Goal: Task Accomplishment & Management: Manage account settings

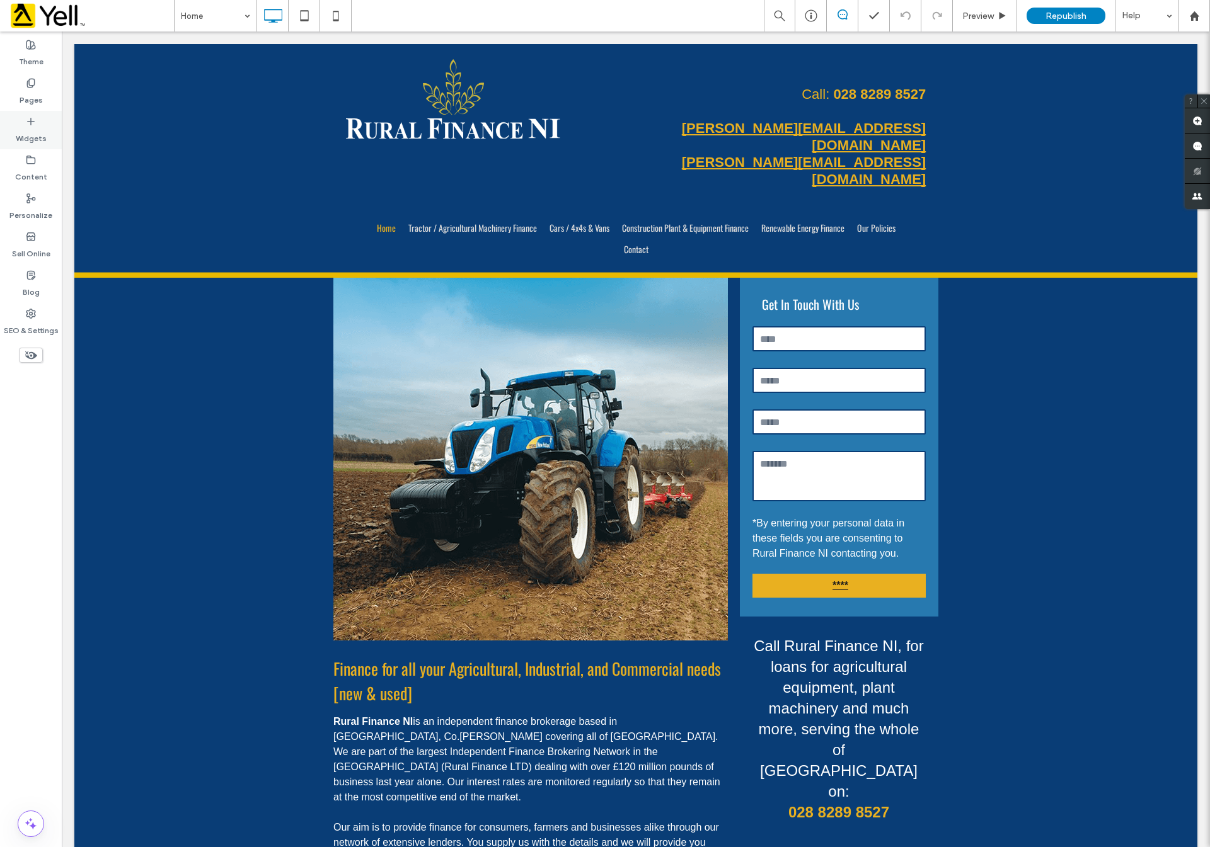
click at [31, 117] on icon at bounding box center [31, 122] width 10 height 10
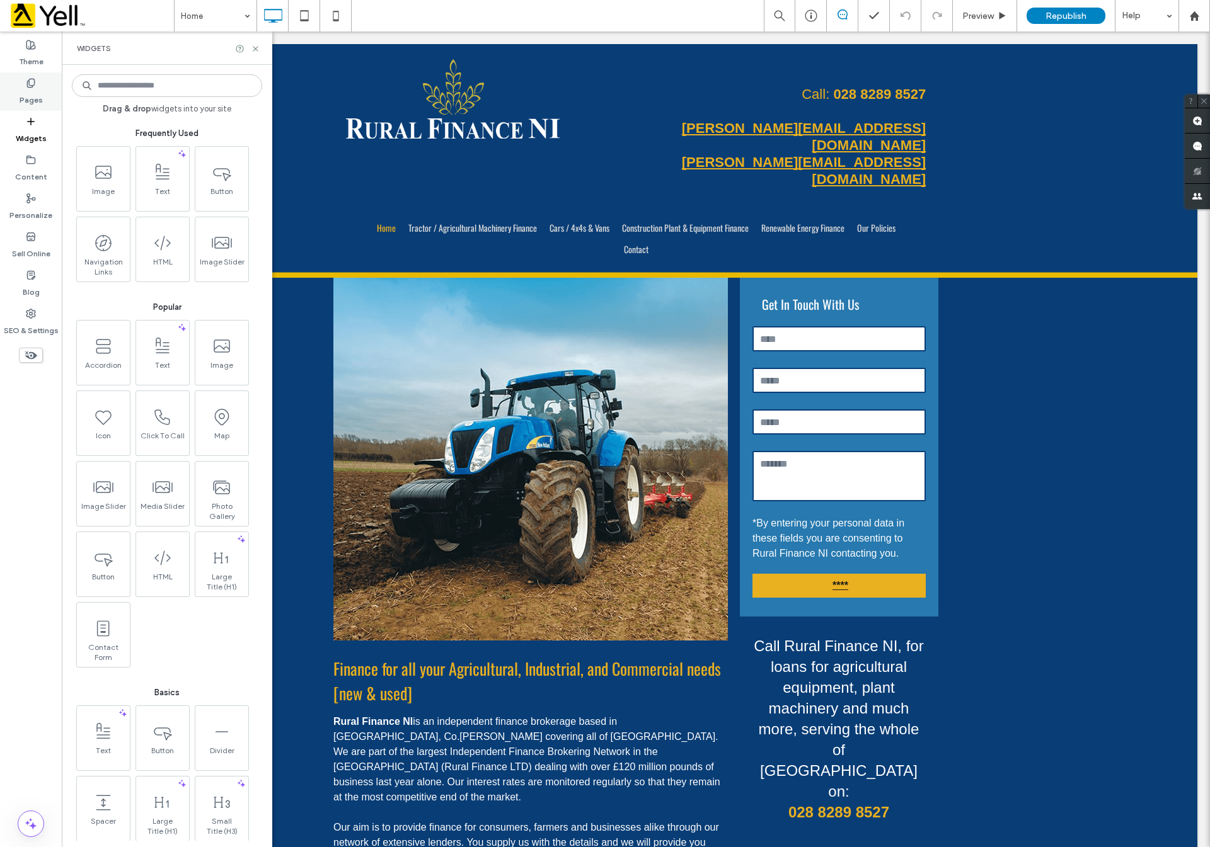
click at [31, 89] on label "Pages" at bounding box center [31, 97] width 23 height 18
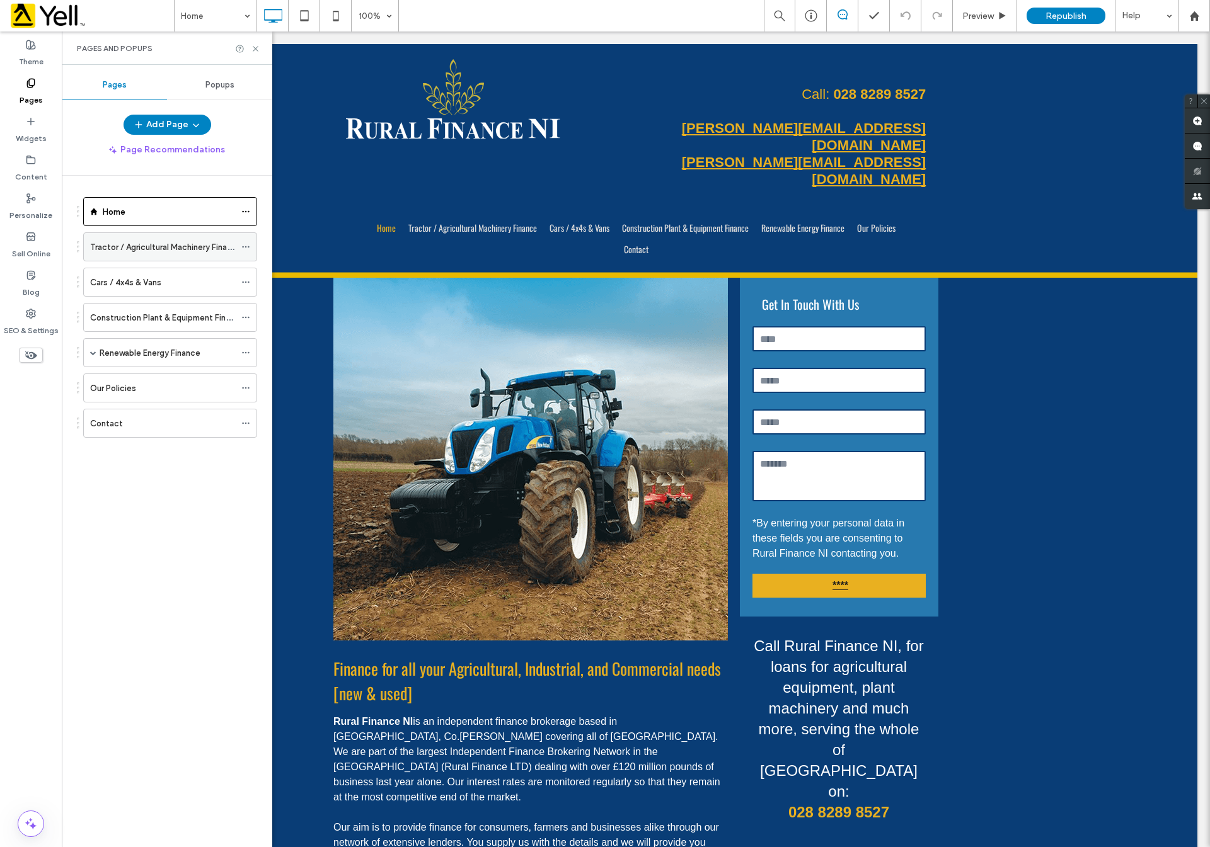
click at [130, 246] on label "Tractor / Agricultural Machinery Finance" at bounding box center [165, 247] width 151 height 22
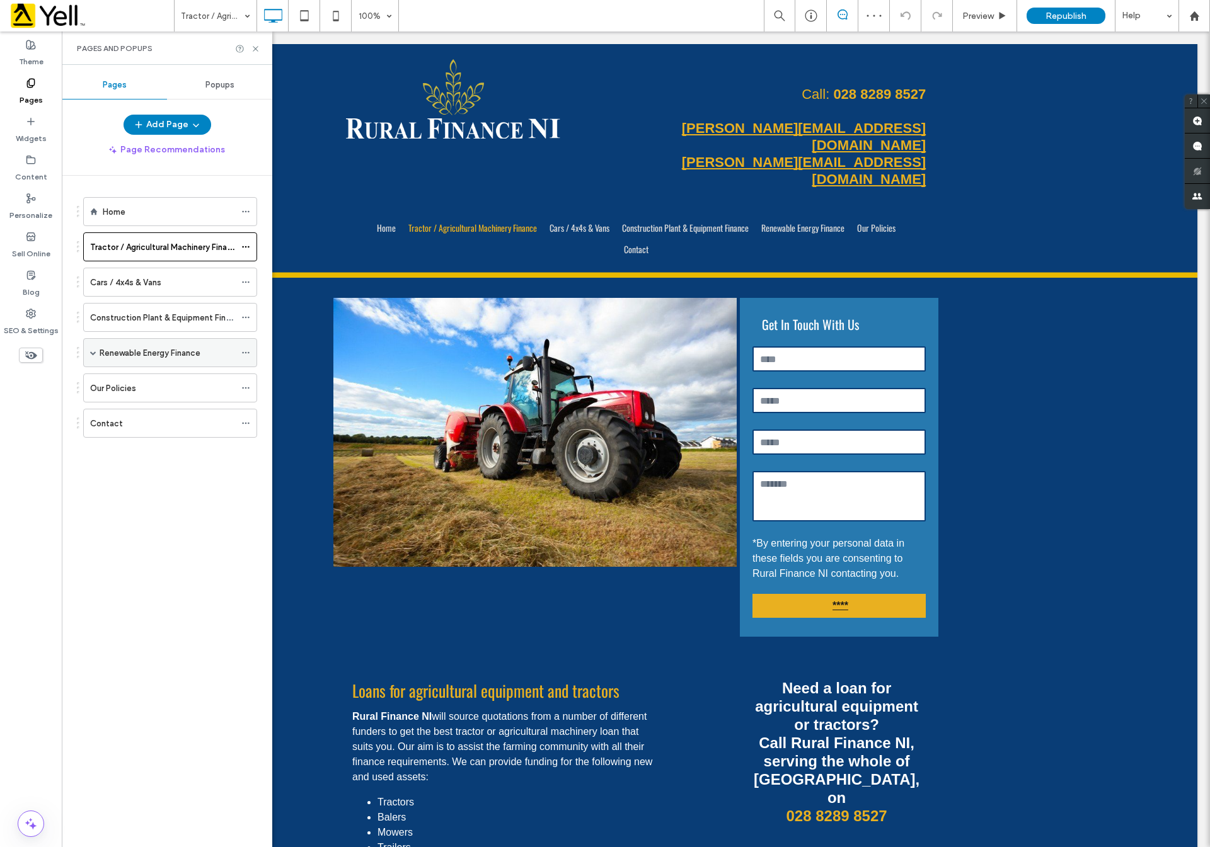
click at [97, 352] on div "Renewable Energy Finance" at bounding box center [170, 352] width 174 height 29
click at [96, 352] on span at bounding box center [93, 353] width 6 height 6
click at [121, 447] on label "Our Policies" at bounding box center [113, 446] width 46 height 22
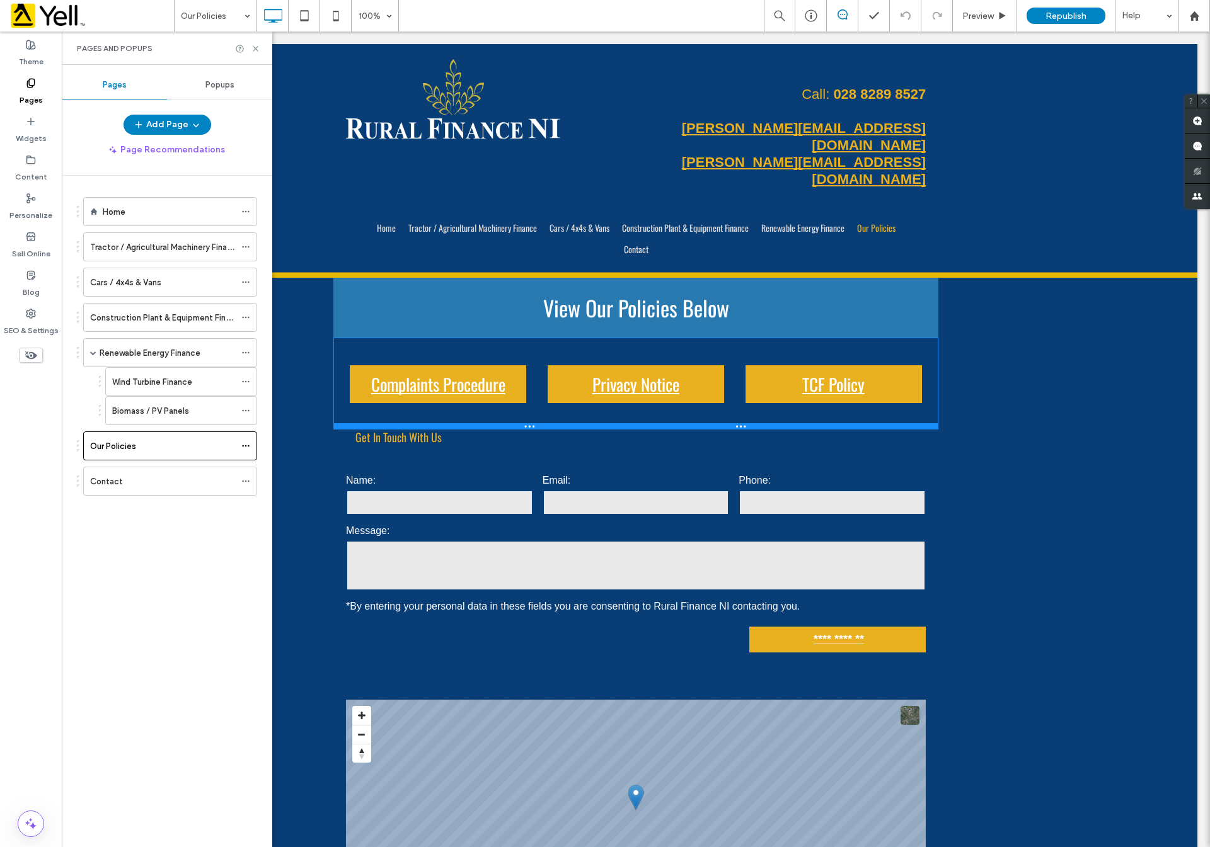
drag, startPoint x: 761, startPoint y: 418, endPoint x: 699, endPoint y: 384, distance: 70.2
click at [699, 423] on div at bounding box center [635, 426] width 605 height 6
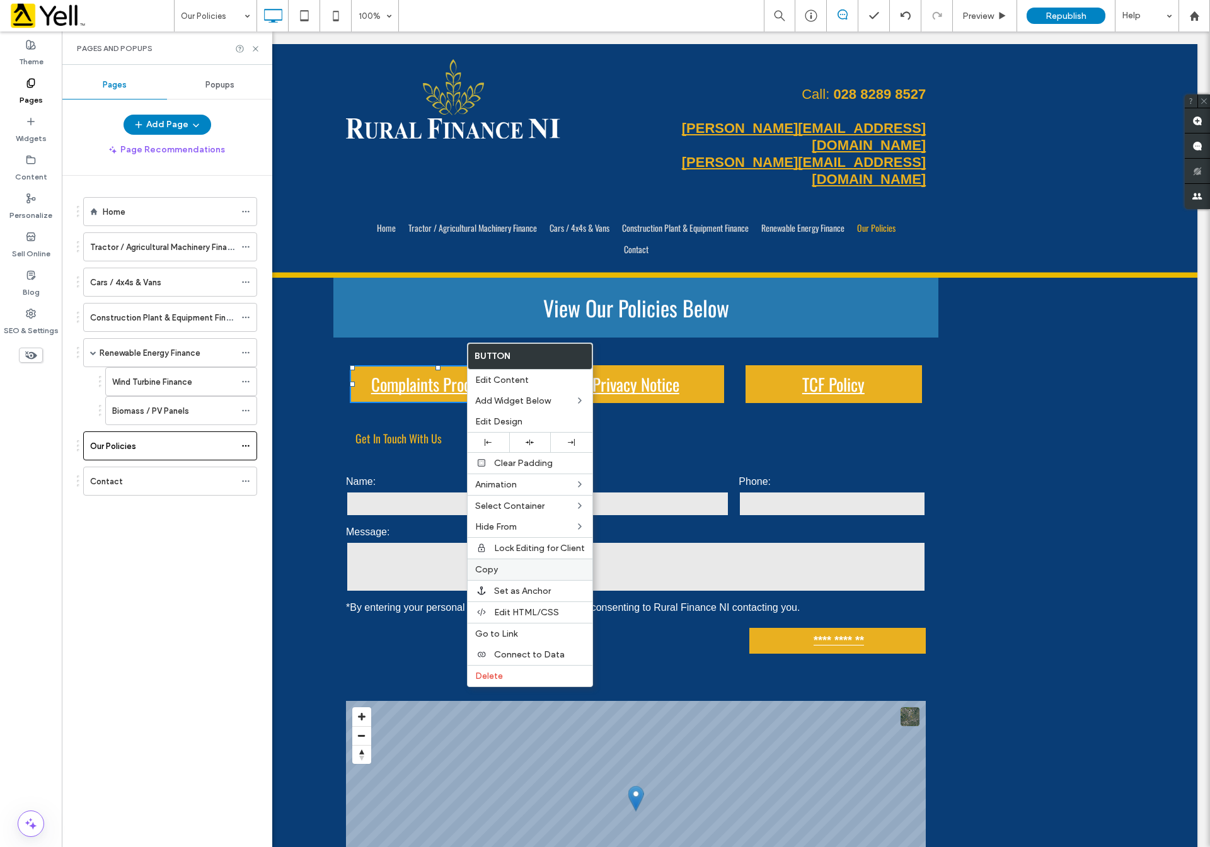
click at [512, 573] on label "Copy" at bounding box center [530, 570] width 110 height 11
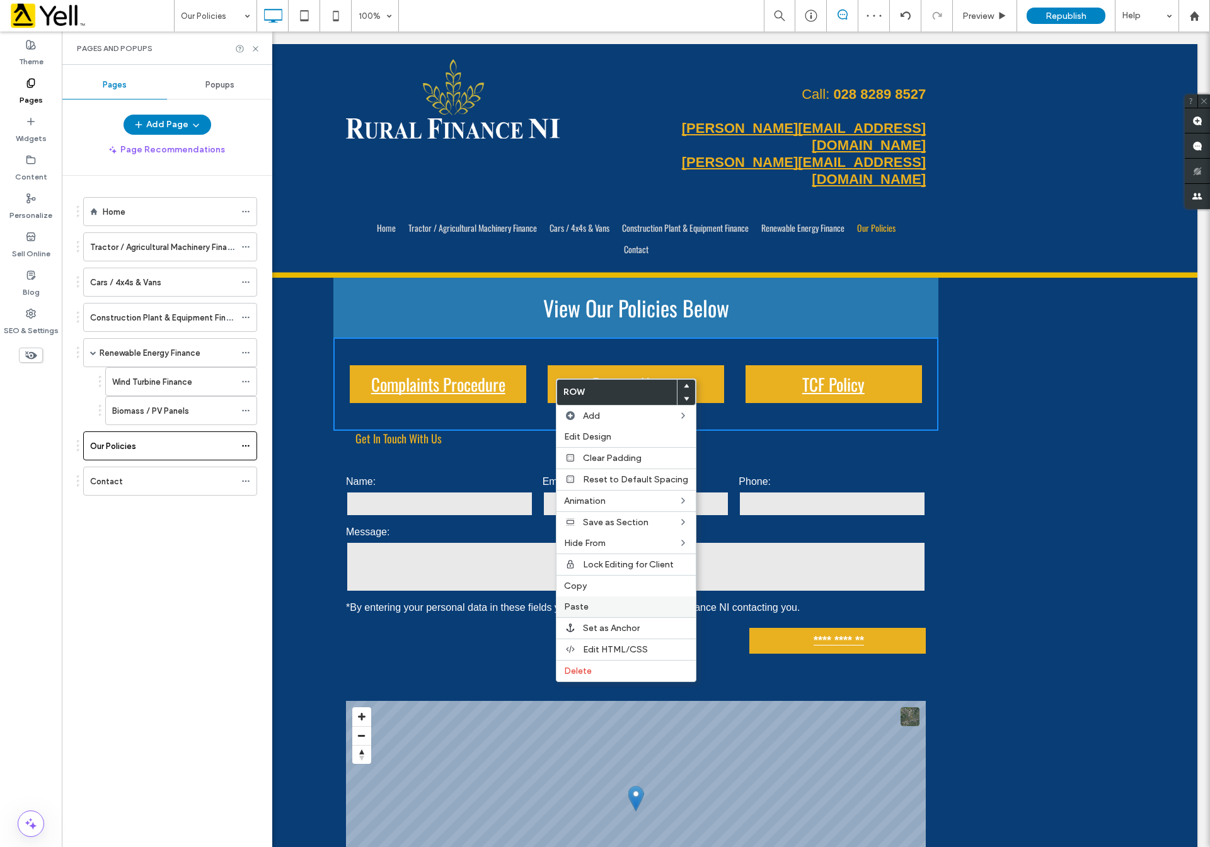
click at [602, 607] on label "Paste" at bounding box center [626, 607] width 124 height 11
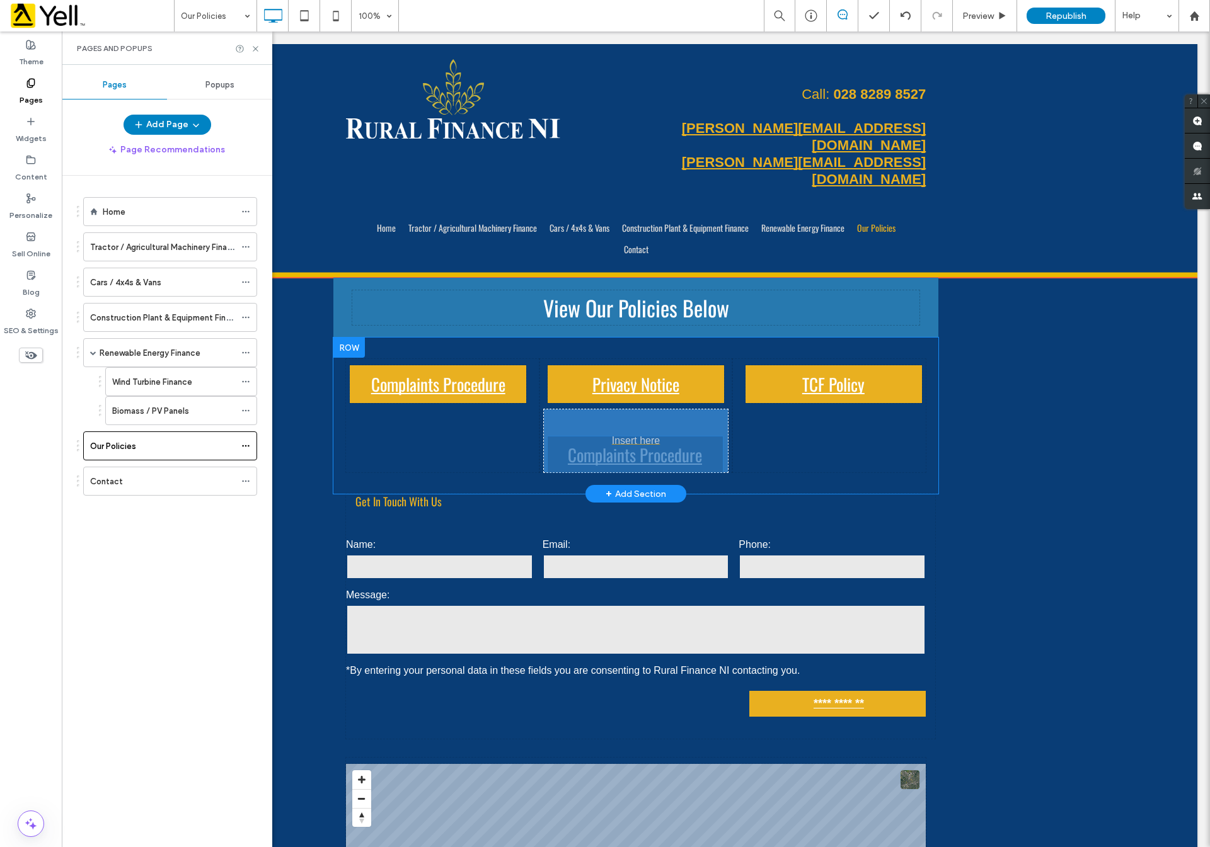
drag, startPoint x: 391, startPoint y: 387, endPoint x: 629, endPoint y: 446, distance: 244.7
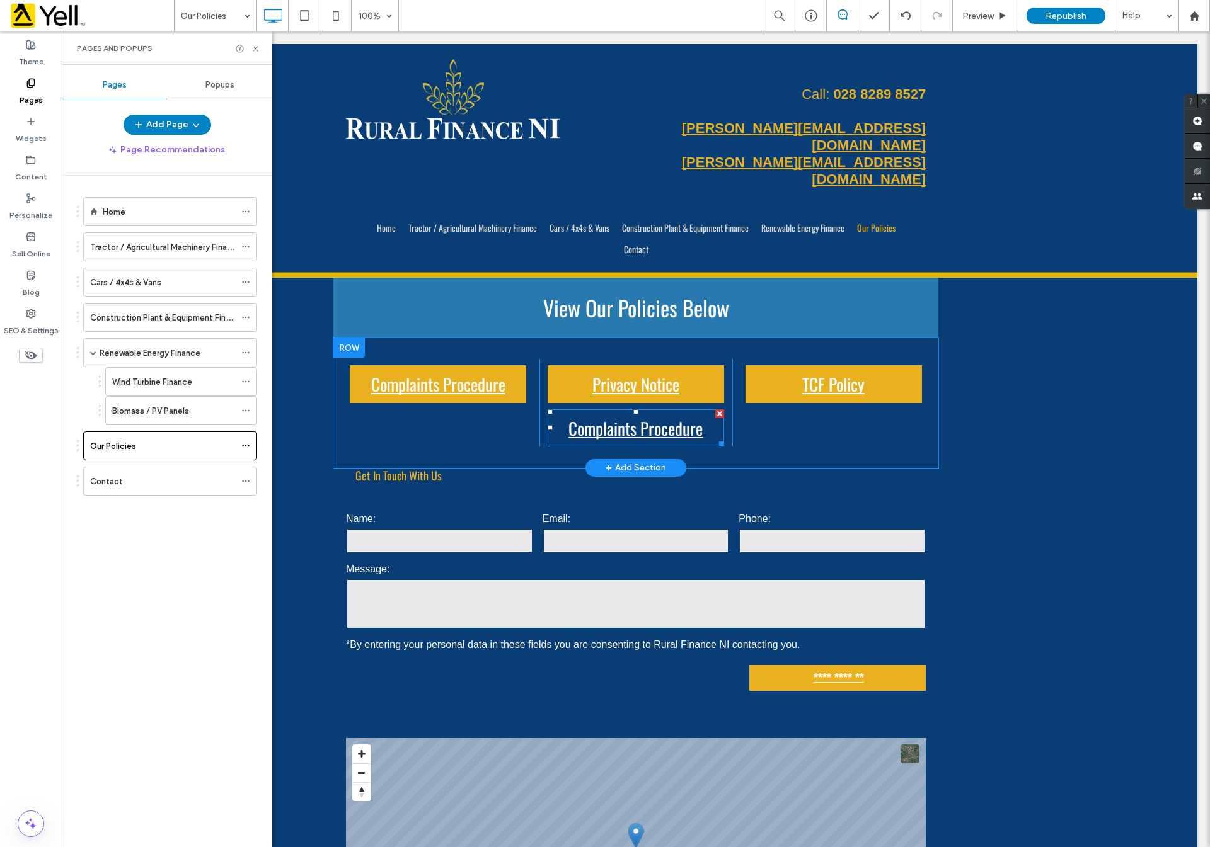
click at [650, 410] on span "Complaints Procedure" at bounding box center [635, 429] width 143 height 38
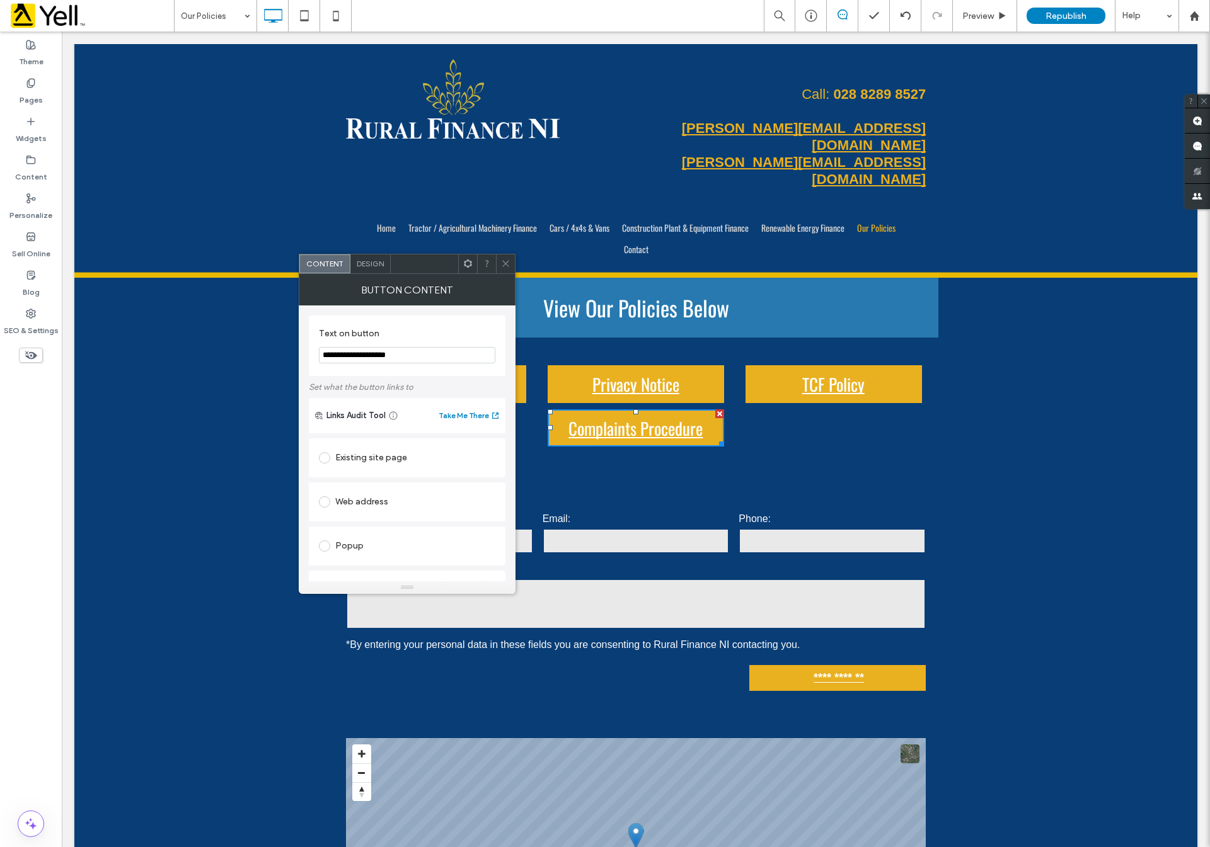
drag, startPoint x: 484, startPoint y: 382, endPoint x: 258, endPoint y: 357, distance: 227.5
paste input "**********"
type input "**********"
click at [512, 258] on div at bounding box center [505, 264] width 19 height 19
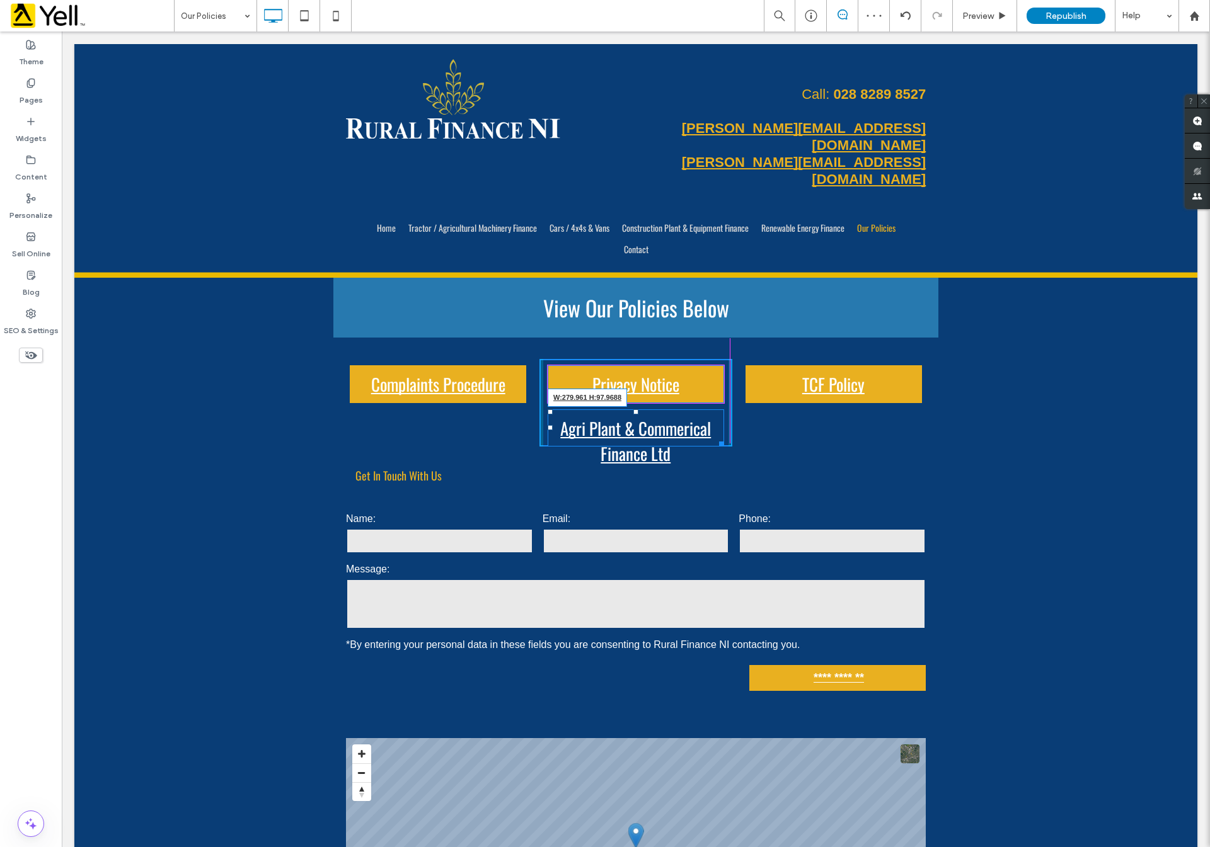
drag, startPoint x: 711, startPoint y: 403, endPoint x: 713, endPoint y: 427, distance: 24.6
click at [714, 437] on div at bounding box center [718, 441] width 9 height 9
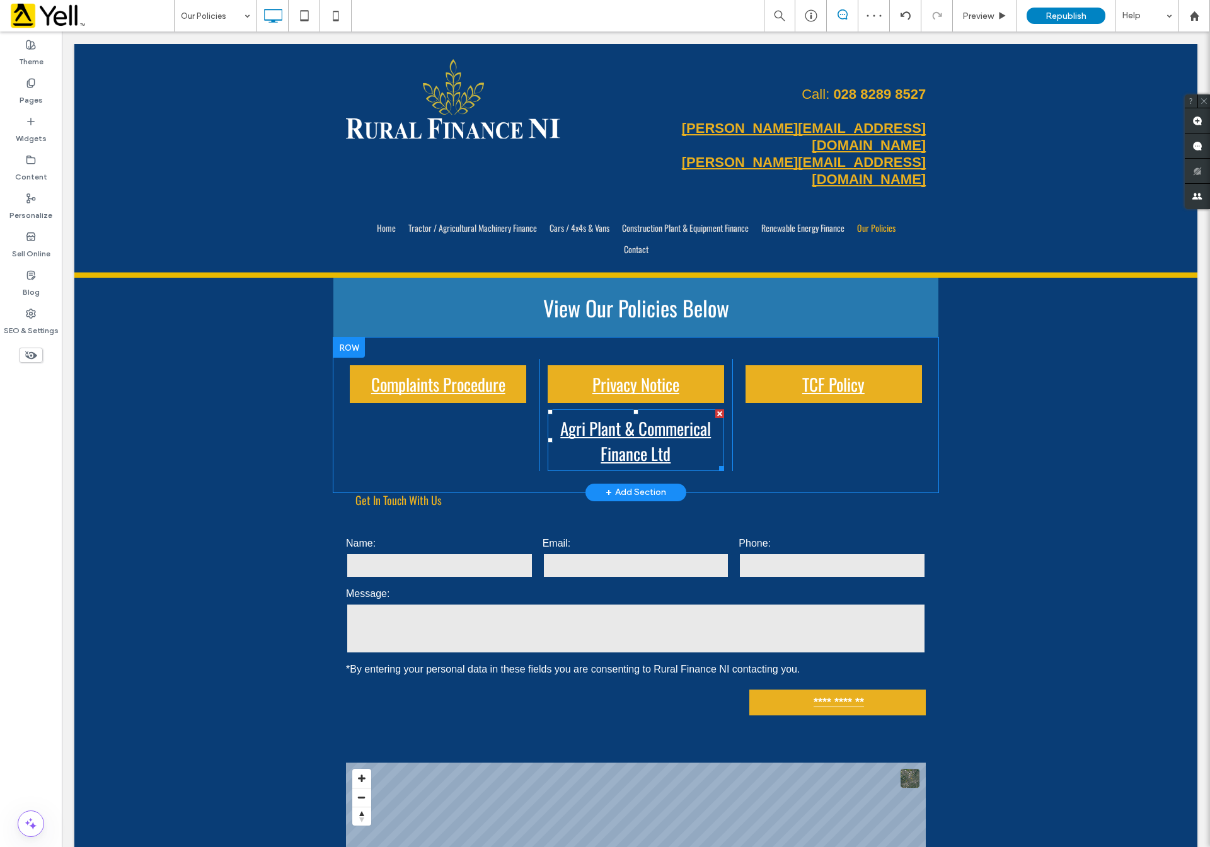
click at [630, 410] on span "Agri Plant & Commerical Finance Ltd" at bounding box center [635, 441] width 173 height 63
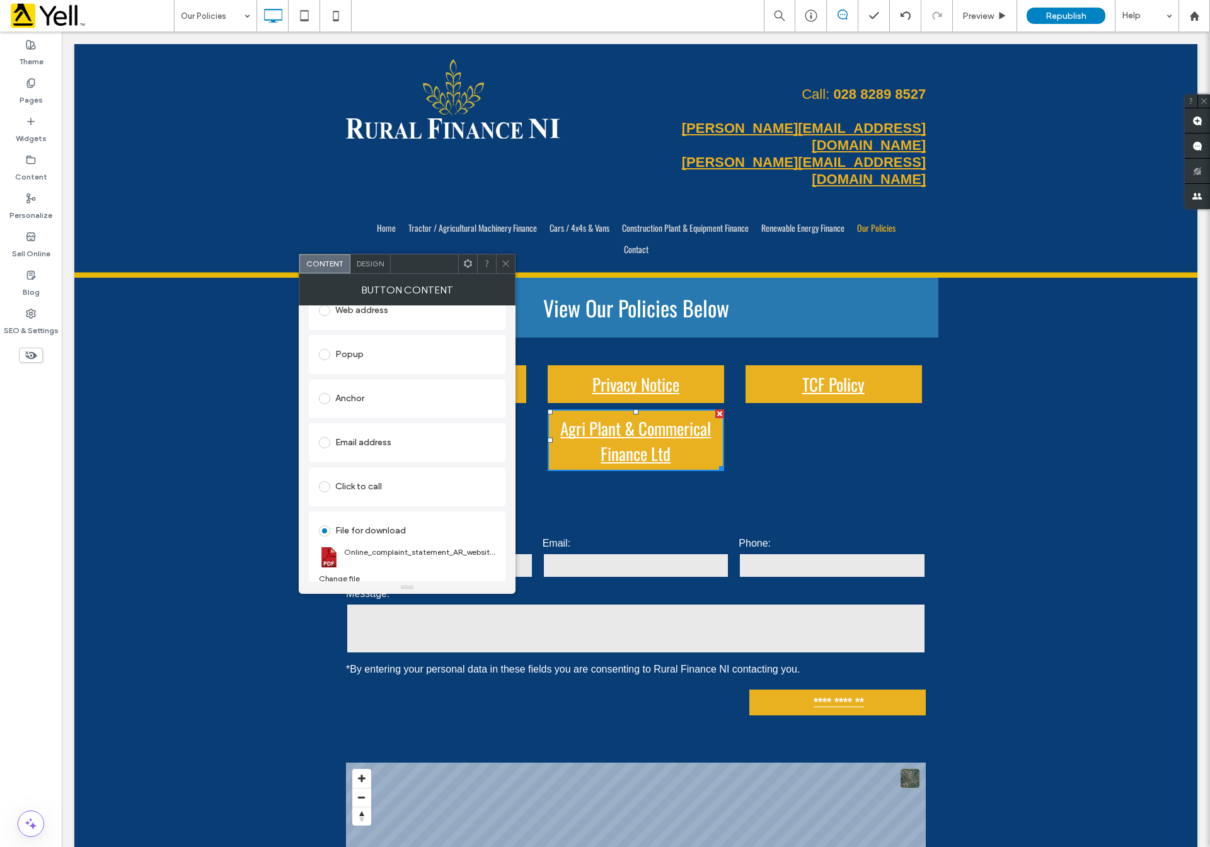
scroll to position [200, 0]
click at [348, 571] on div "Change file" at bounding box center [339, 570] width 41 height 9
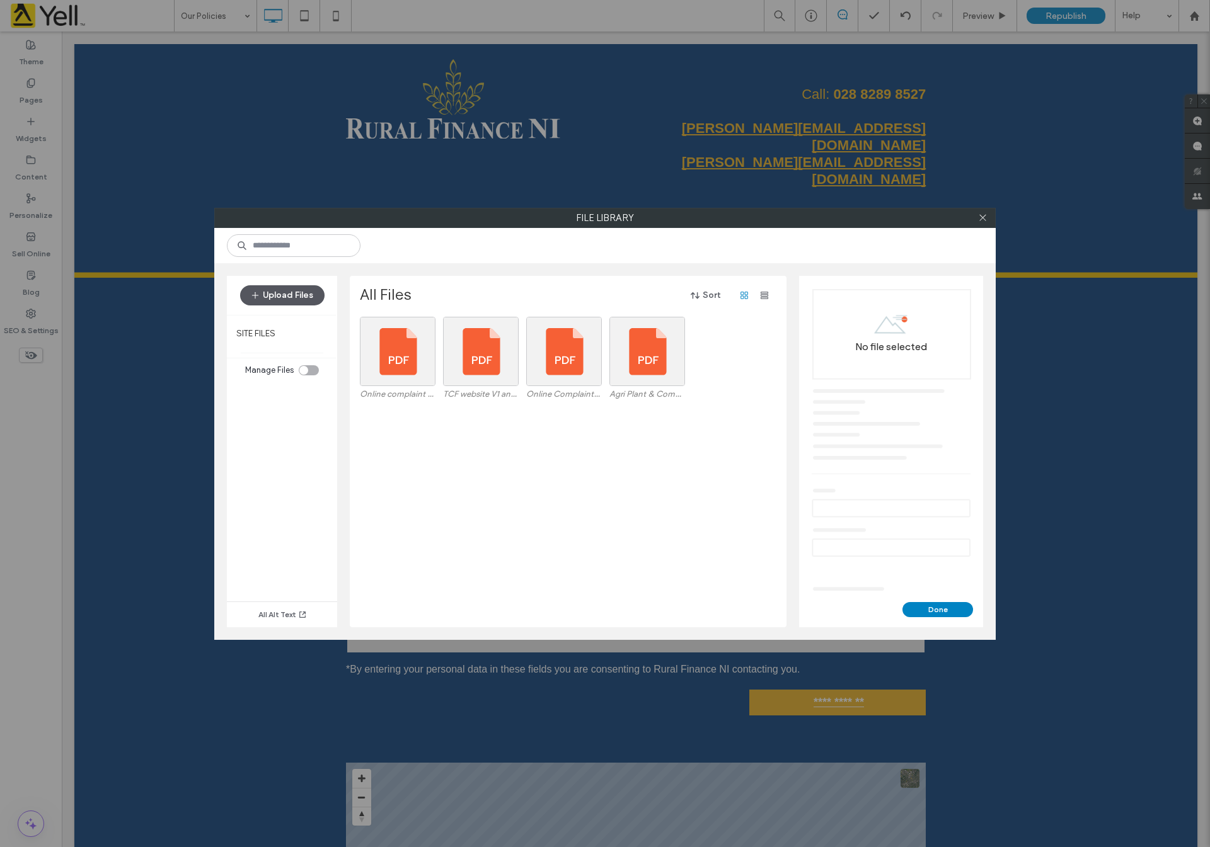
click at [274, 299] on button "Upload Files" at bounding box center [282, 295] width 84 height 20
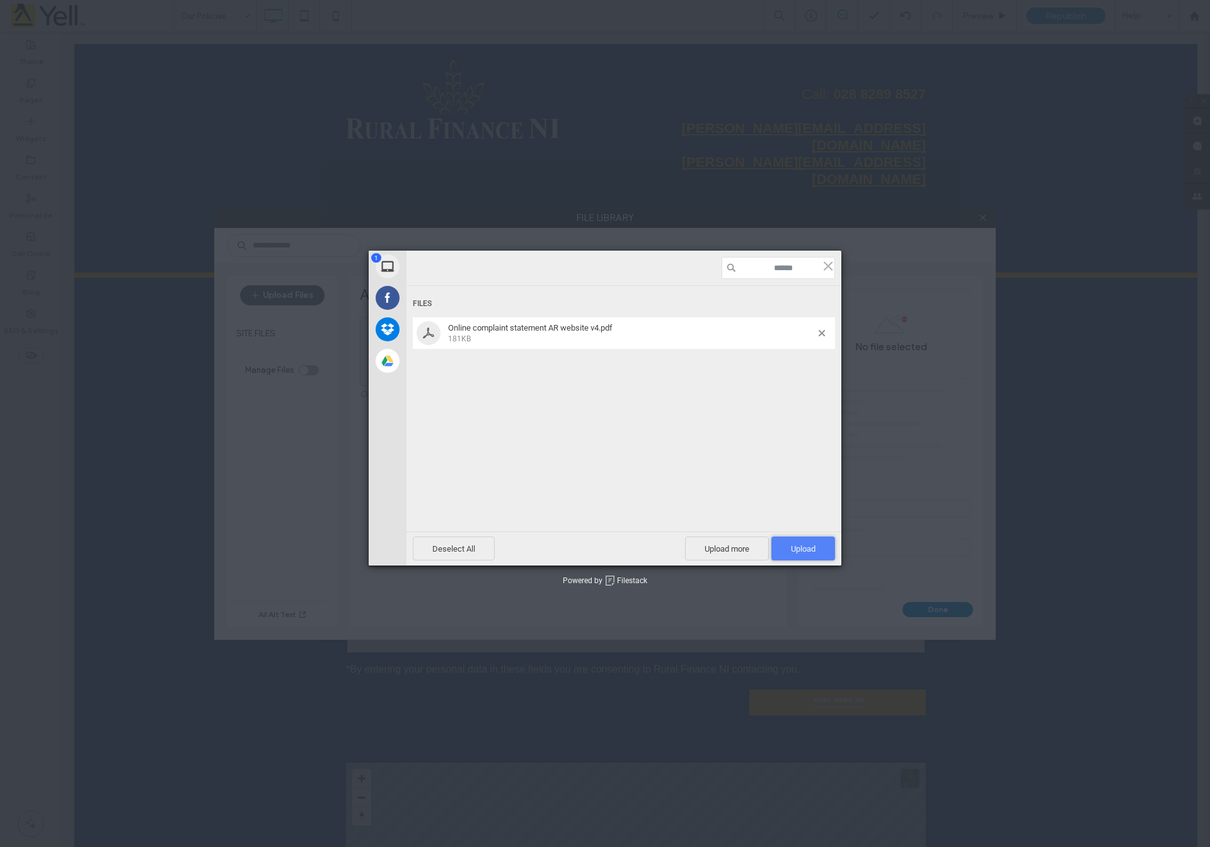
click at [809, 545] on span "Upload 1" at bounding box center [803, 548] width 25 height 9
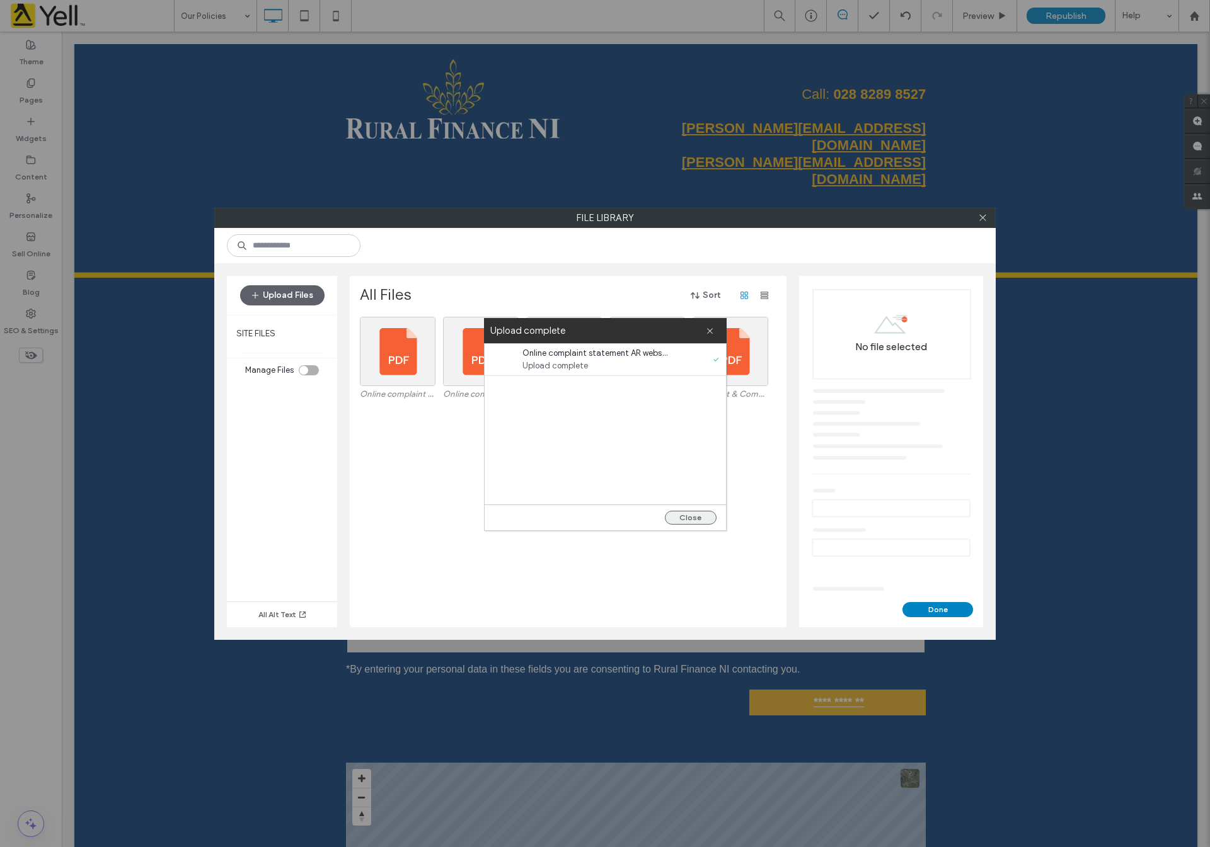
click at [686, 520] on button "Close" at bounding box center [691, 518] width 52 height 14
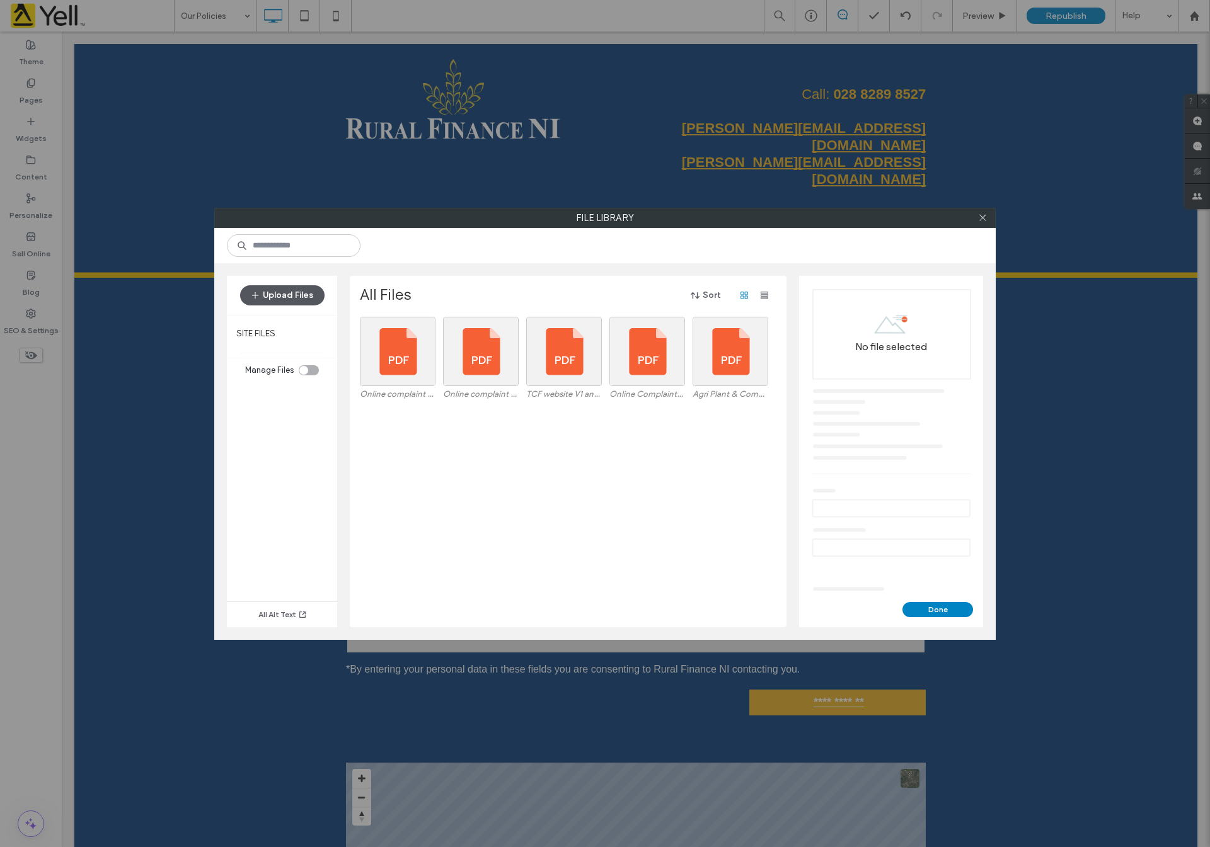
click at [291, 294] on button "Upload Files" at bounding box center [282, 295] width 84 height 20
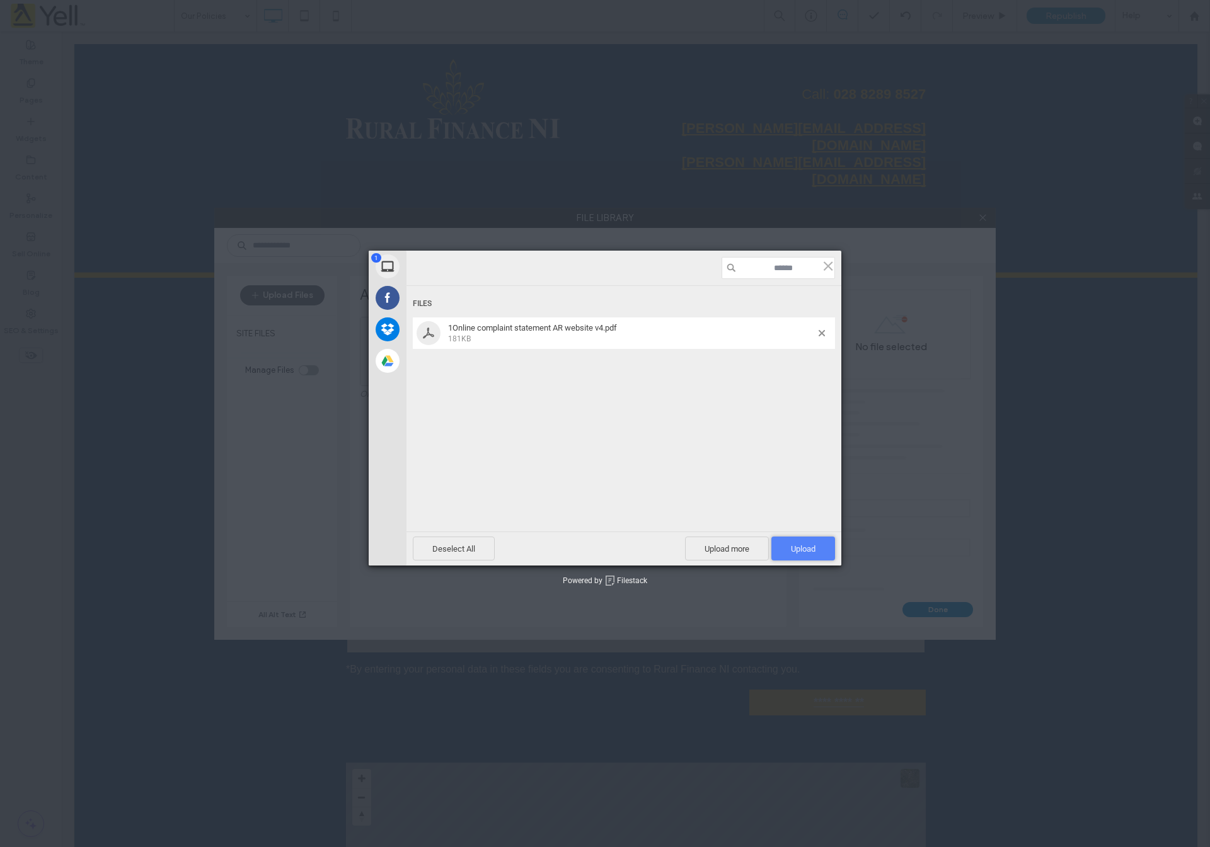
click at [807, 553] on span "Upload 1" at bounding box center [803, 548] width 25 height 9
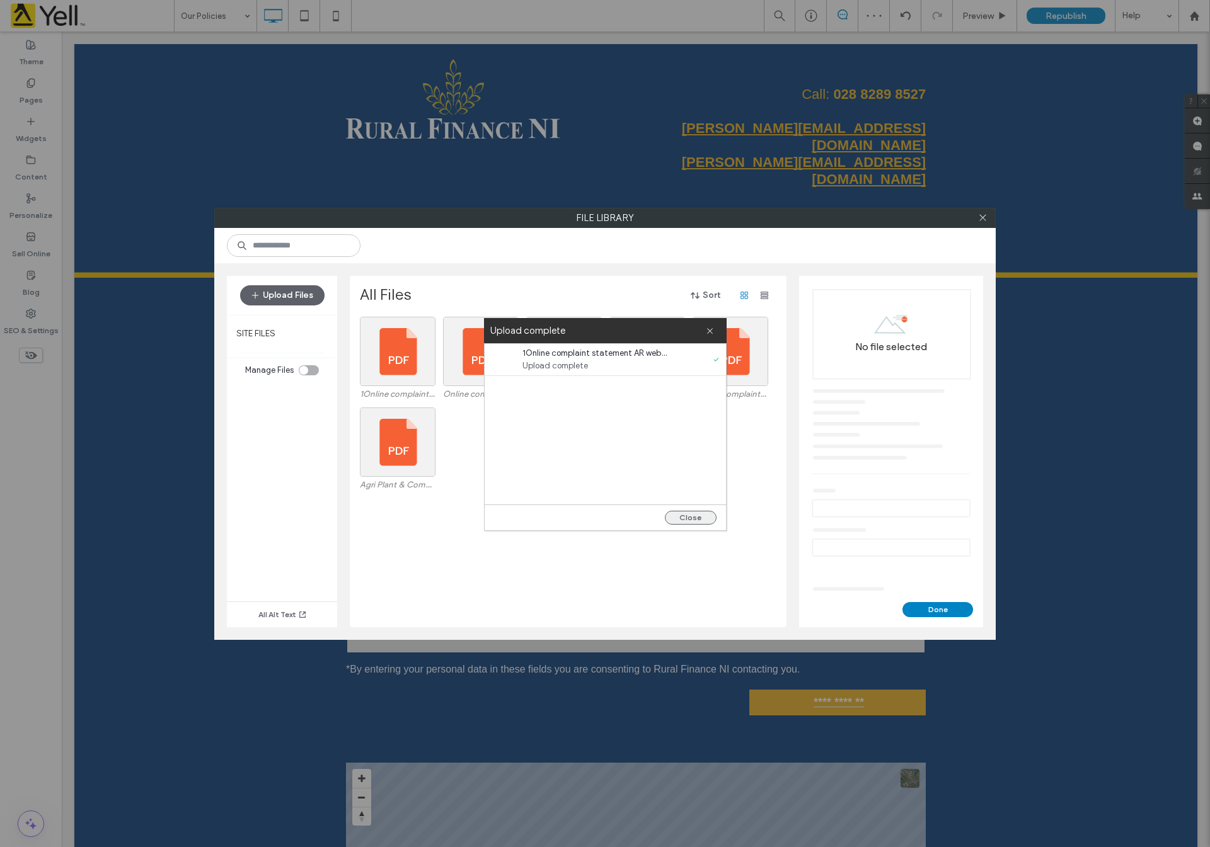
click at [697, 522] on button "Close" at bounding box center [691, 518] width 52 height 14
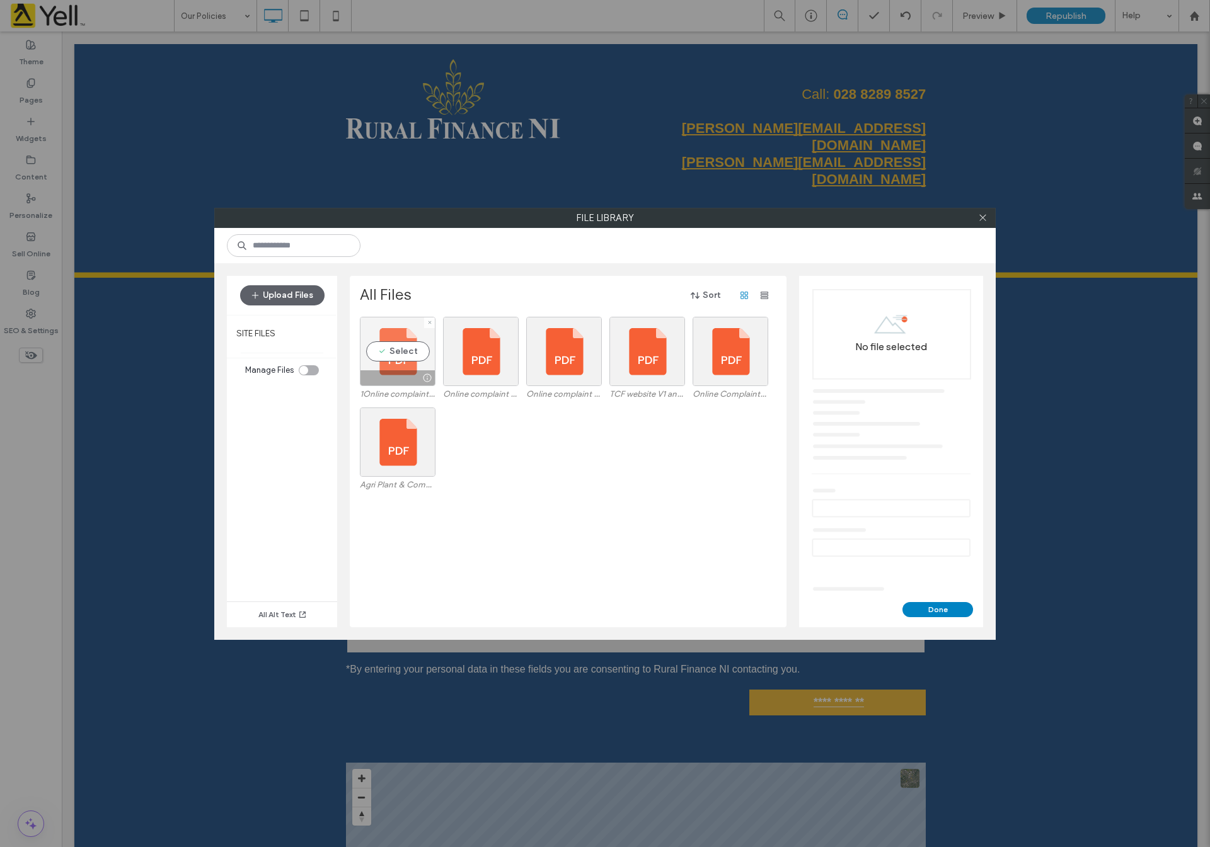
click at [399, 350] on div "Select" at bounding box center [398, 351] width 76 height 69
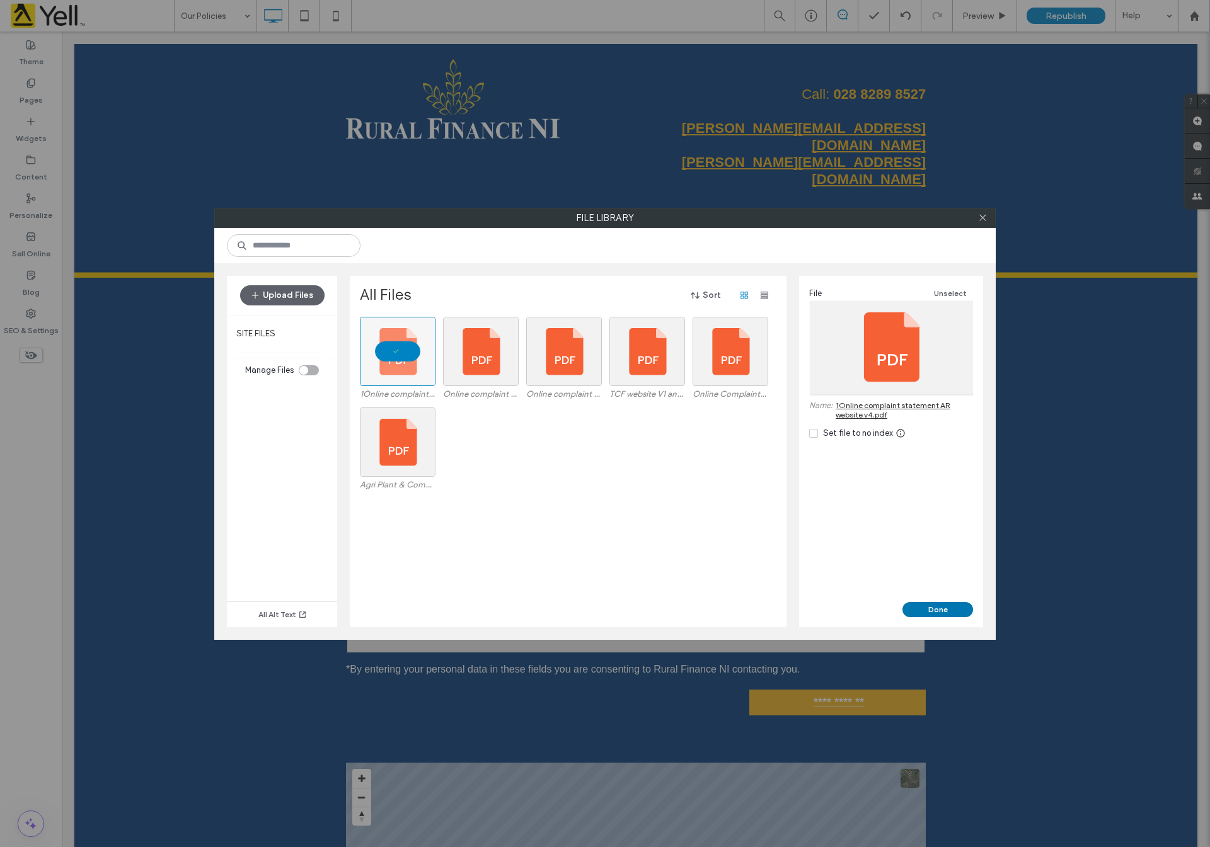
click at [938, 609] on button "Done" at bounding box center [937, 609] width 71 height 15
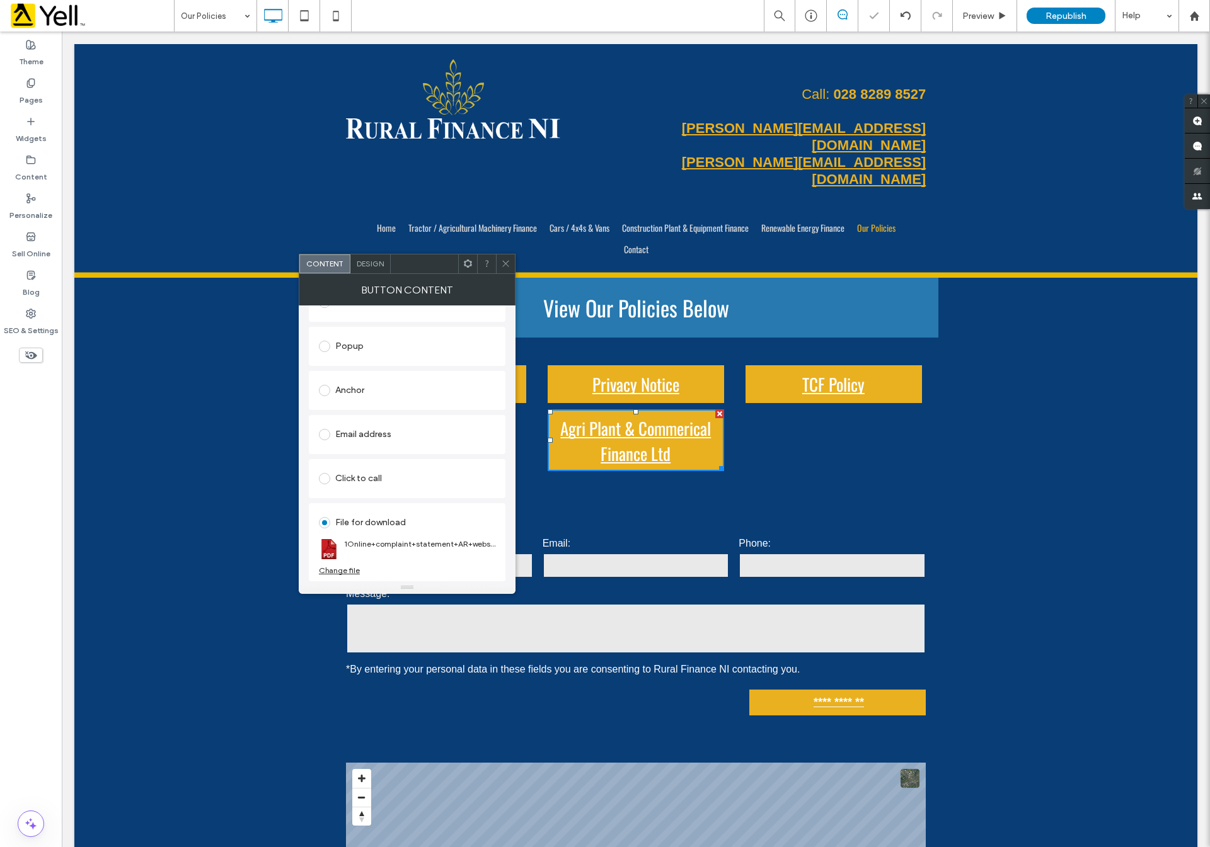
drag, startPoint x: 501, startPoint y: 260, endPoint x: 659, endPoint y: 120, distance: 210.7
click at [501, 260] on icon at bounding box center [505, 263] width 9 height 9
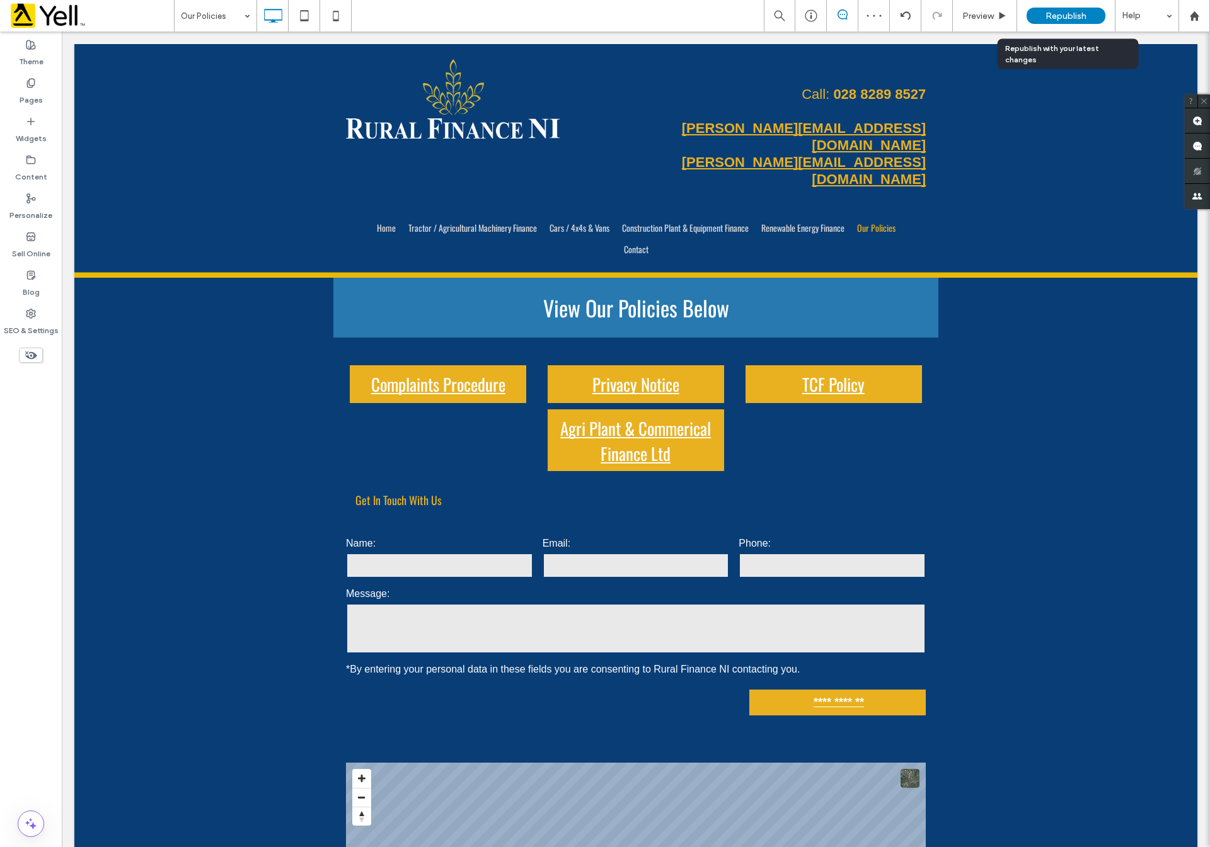
click at [1065, 11] on span "Republish" at bounding box center [1065, 16] width 41 height 11
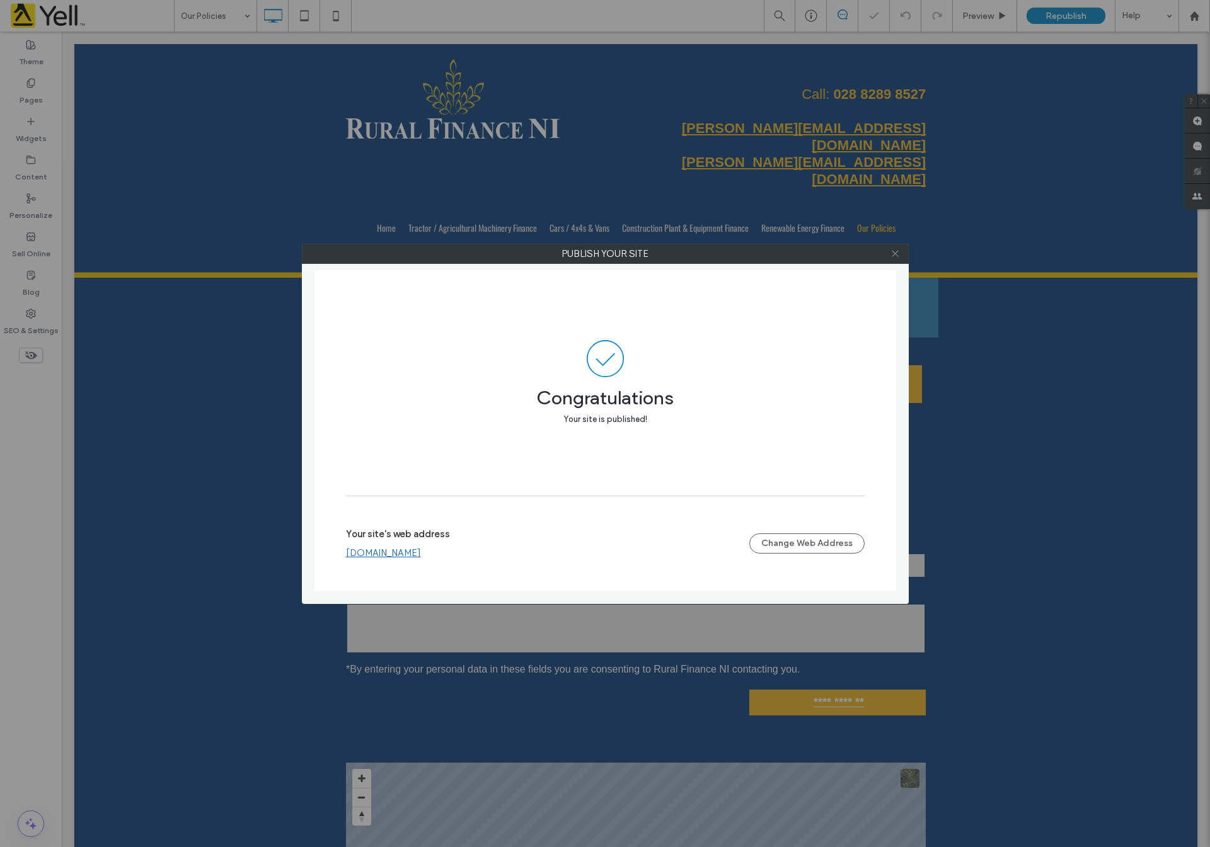
click at [891, 255] on icon at bounding box center [894, 253] width 9 height 9
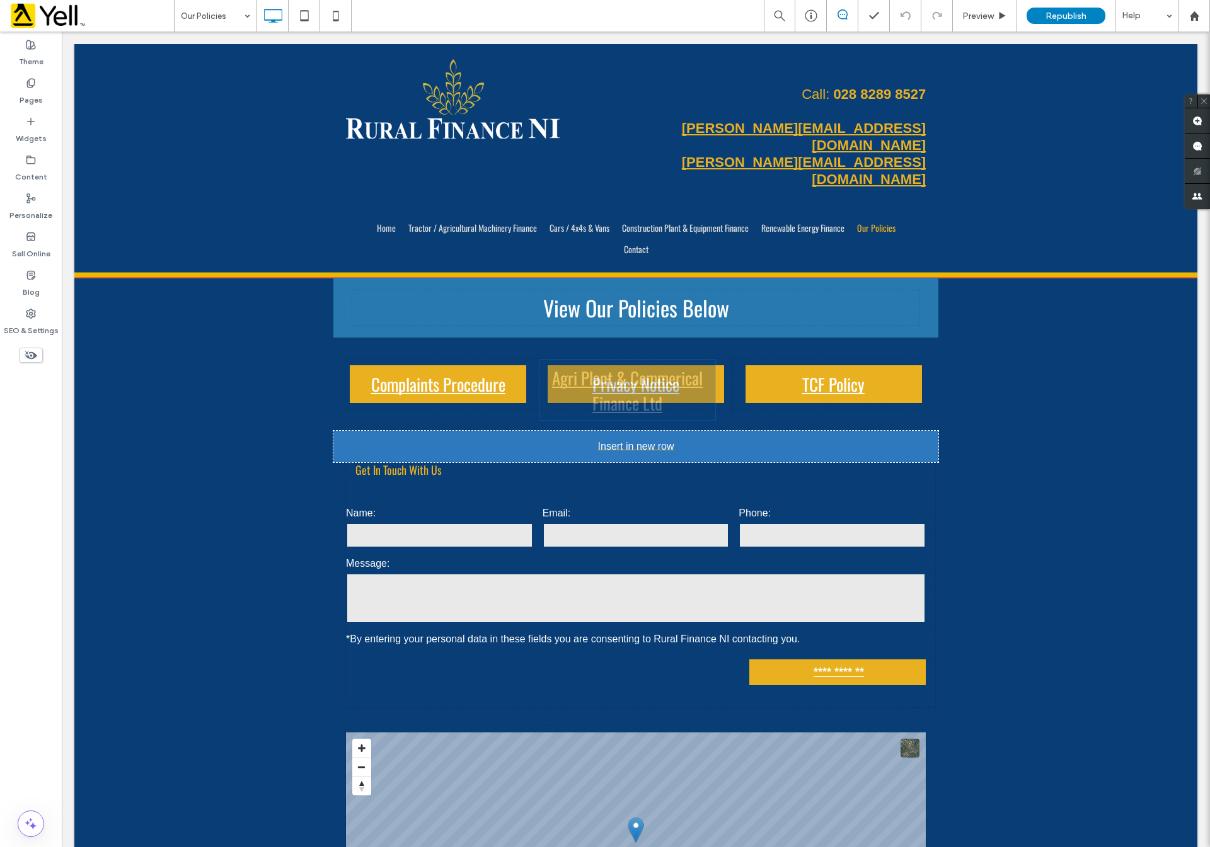
drag, startPoint x: 638, startPoint y: 396, endPoint x: 594, endPoint y: 399, distance: 44.3
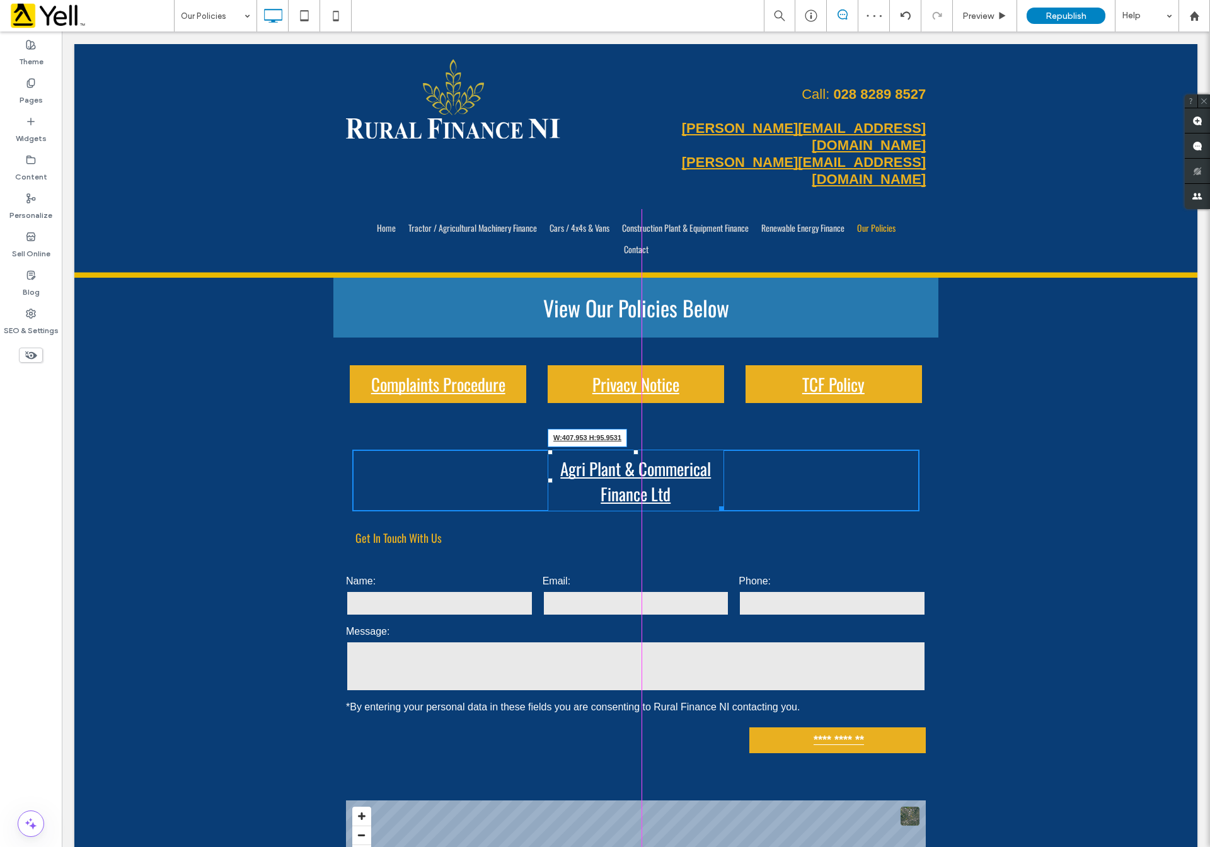
drag, startPoint x: 711, startPoint y: 469, endPoint x: 796, endPoint y: 498, distance: 90.1
click at [724, 502] on div at bounding box center [718, 506] width 9 height 9
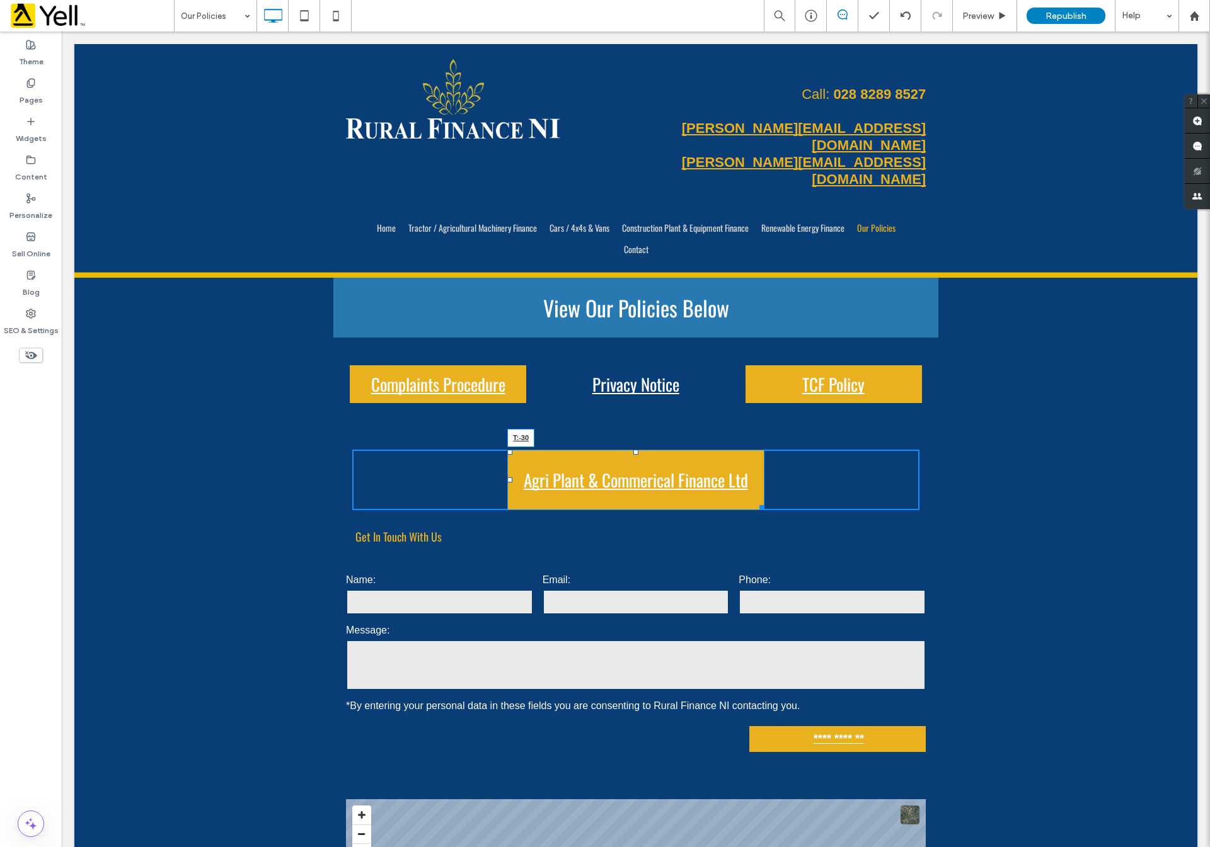
drag, startPoint x: 628, startPoint y: 410, endPoint x: 628, endPoint y: 341, distance: 69.3
click at [628, 341] on div "**********" at bounding box center [635, 655] width 605 height 755
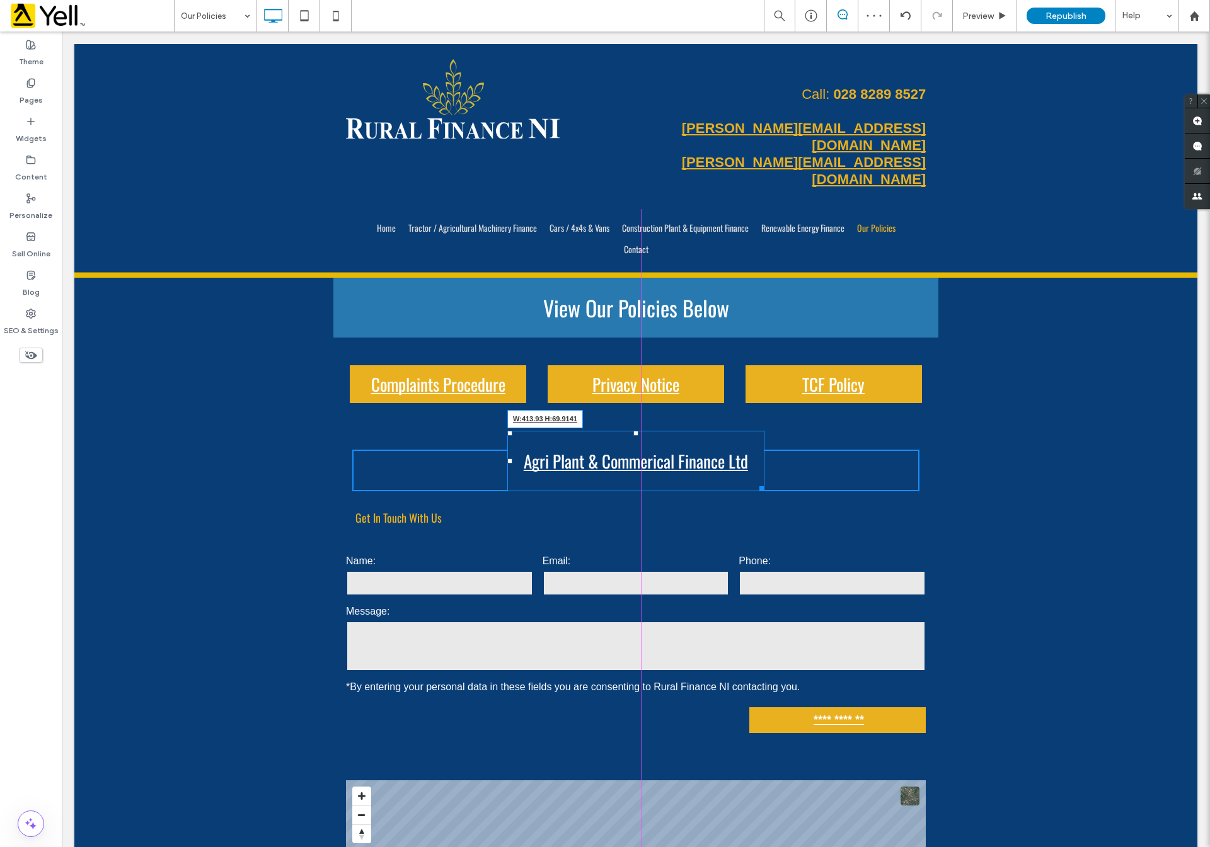
drag, startPoint x: 754, startPoint y: 444, endPoint x: 818, endPoint y: 459, distance: 65.4
click at [756, 482] on div at bounding box center [759, 486] width 9 height 9
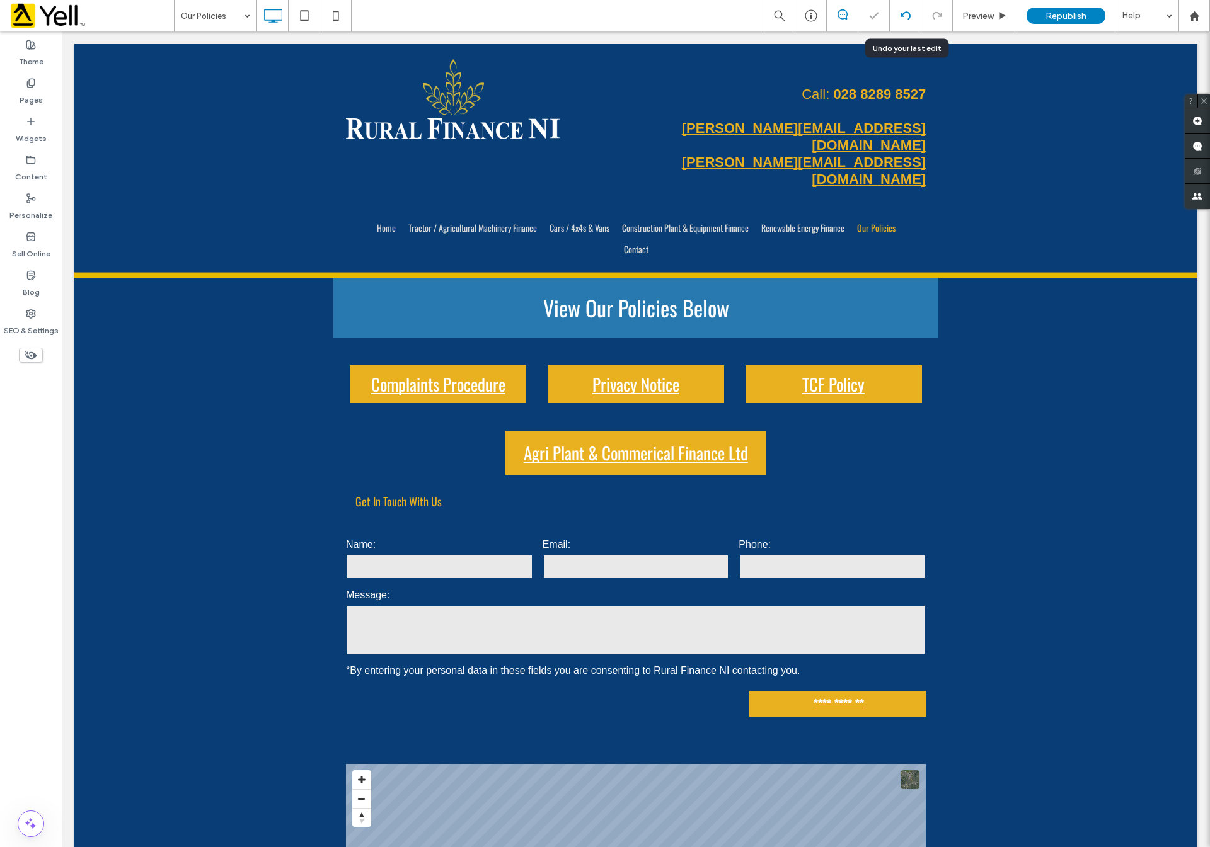
click at [904, 11] on icon at bounding box center [905, 16] width 10 height 10
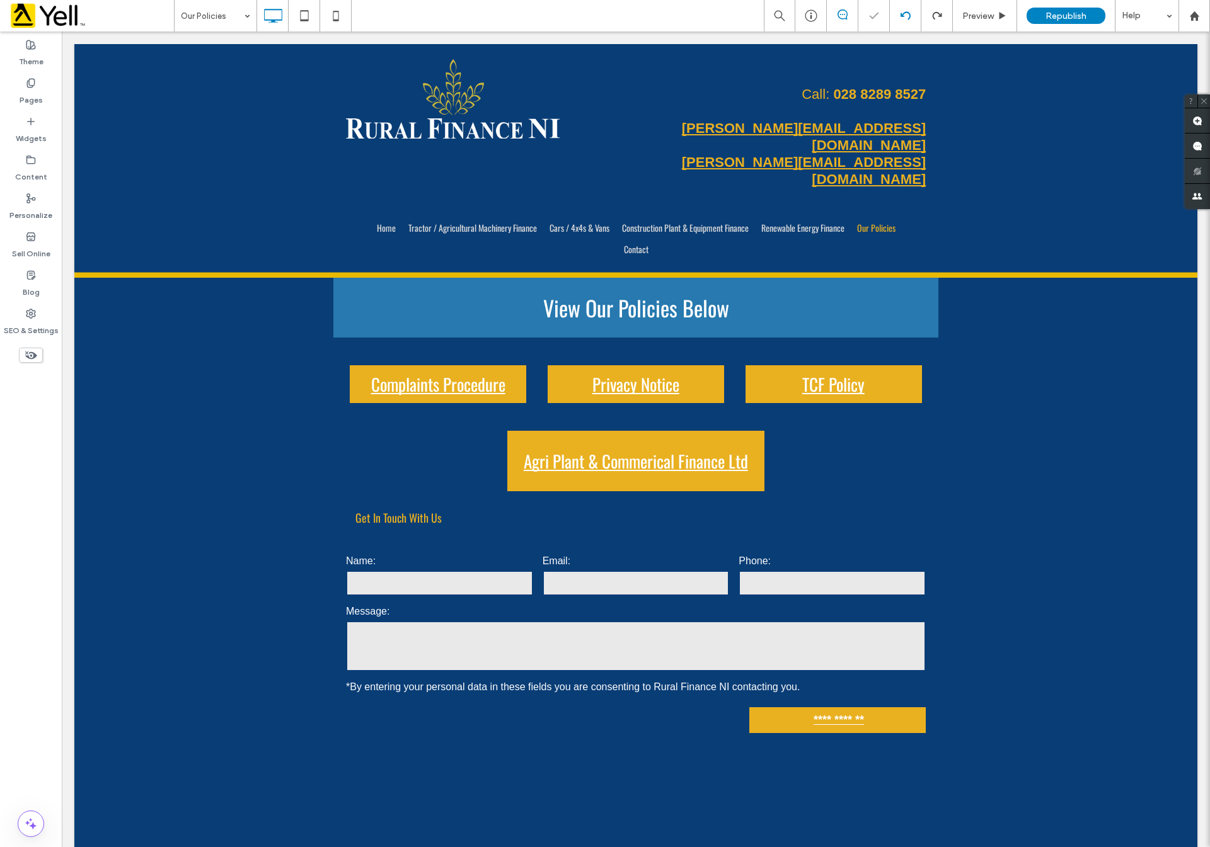
scroll to position [0, 0]
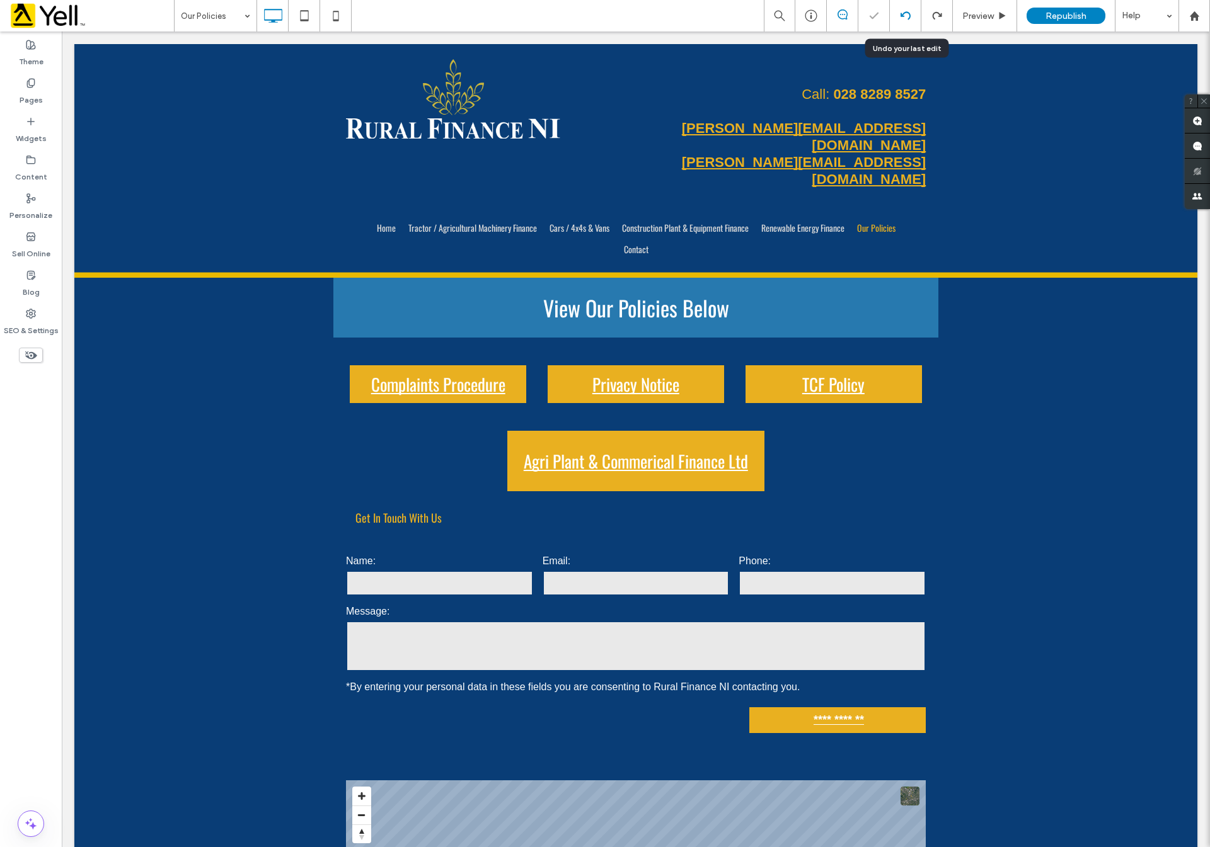
click at [904, 11] on icon at bounding box center [905, 16] width 10 height 10
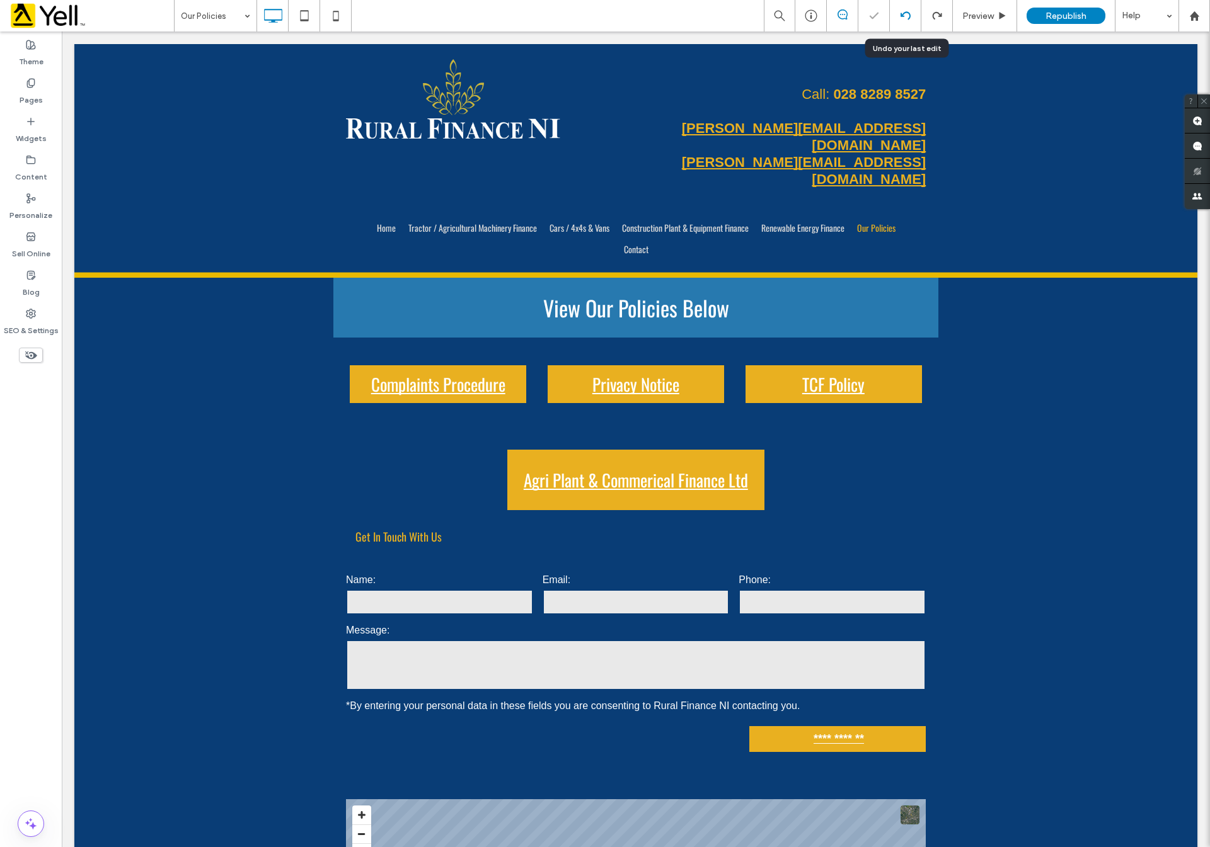
click at [904, 11] on icon at bounding box center [905, 16] width 10 height 10
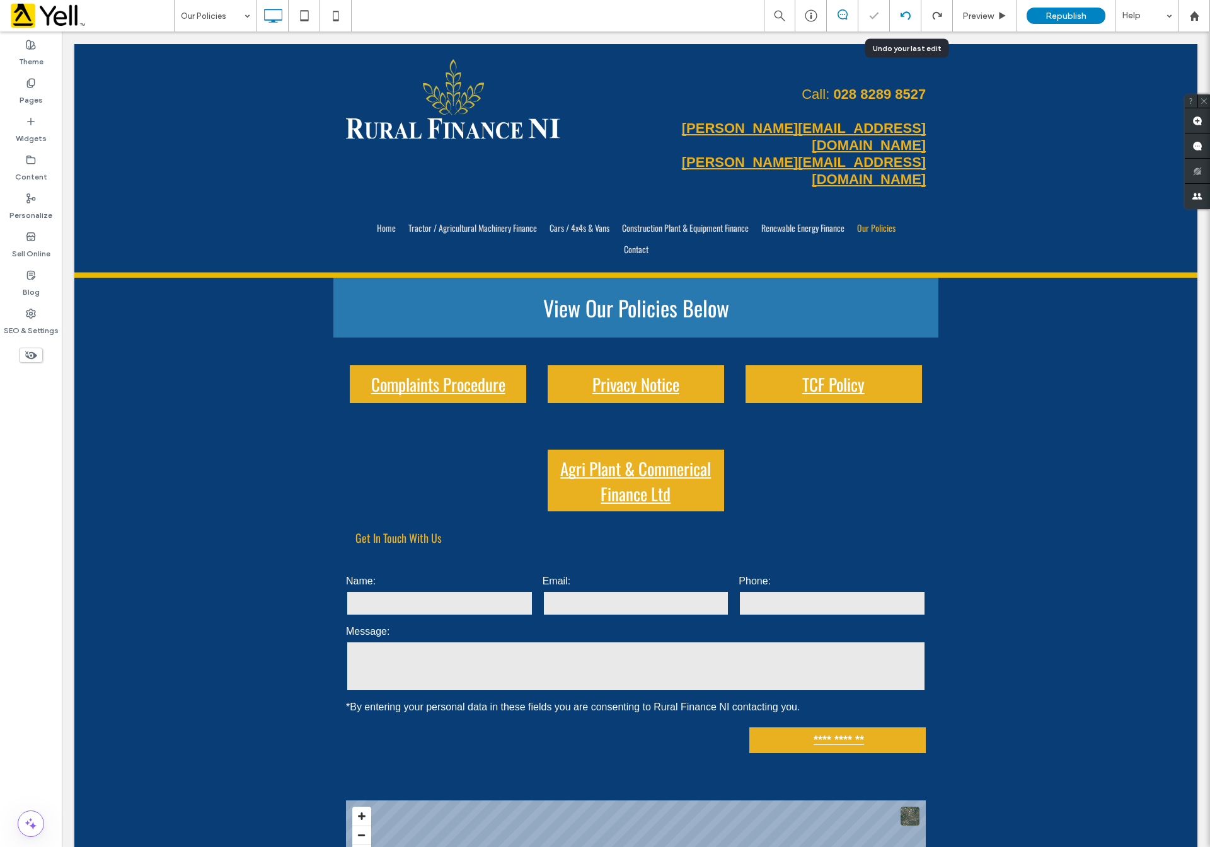
click at [904, 11] on icon at bounding box center [905, 16] width 10 height 10
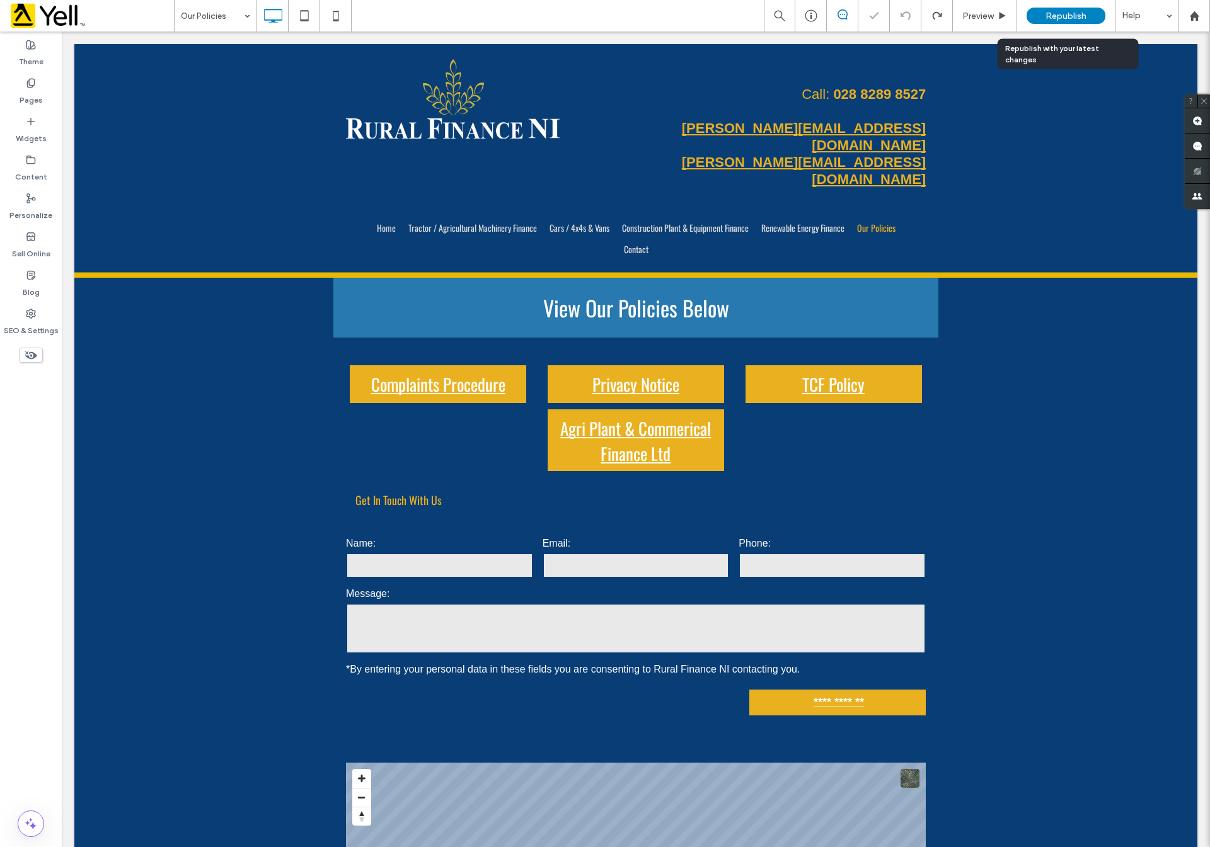
click at [1064, 17] on span "Republish" at bounding box center [1065, 16] width 41 height 11
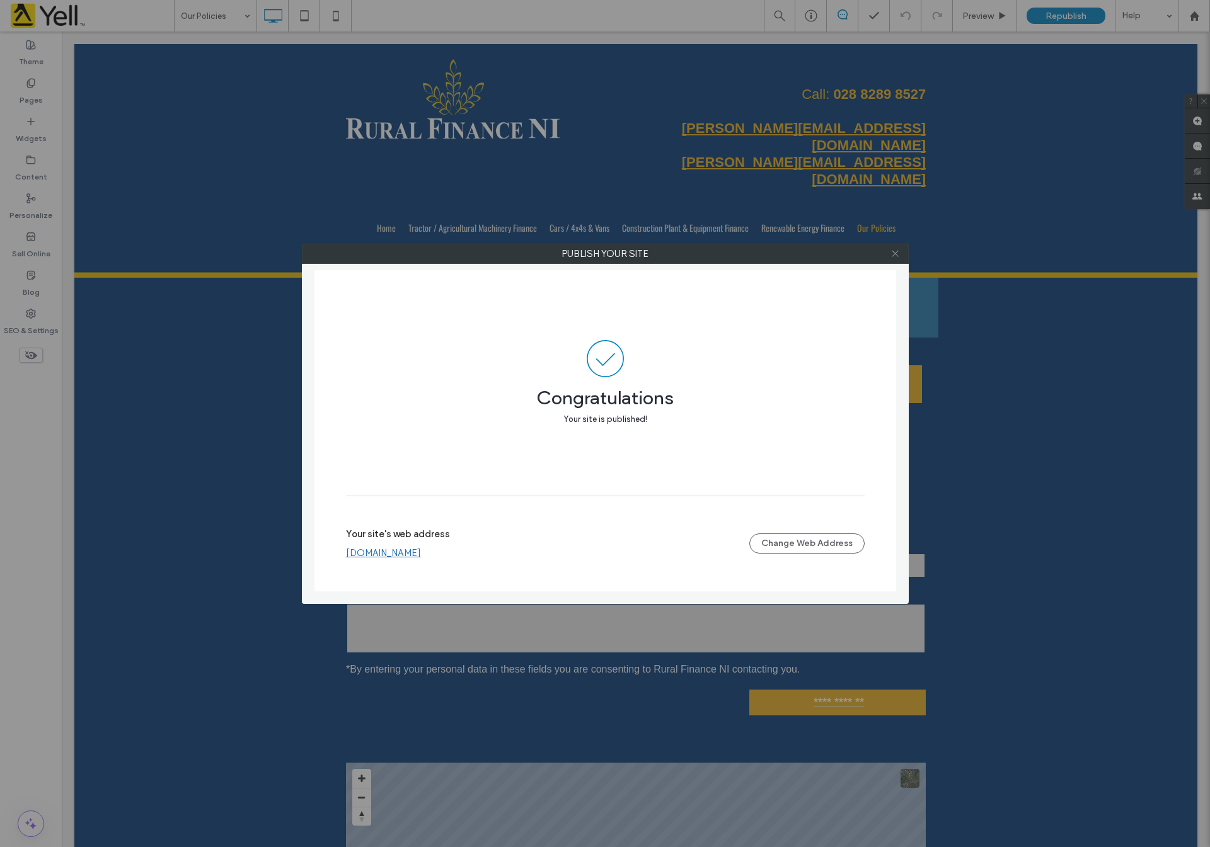
click at [892, 255] on icon at bounding box center [894, 253] width 9 height 9
